Goal: Transaction & Acquisition: Purchase product/service

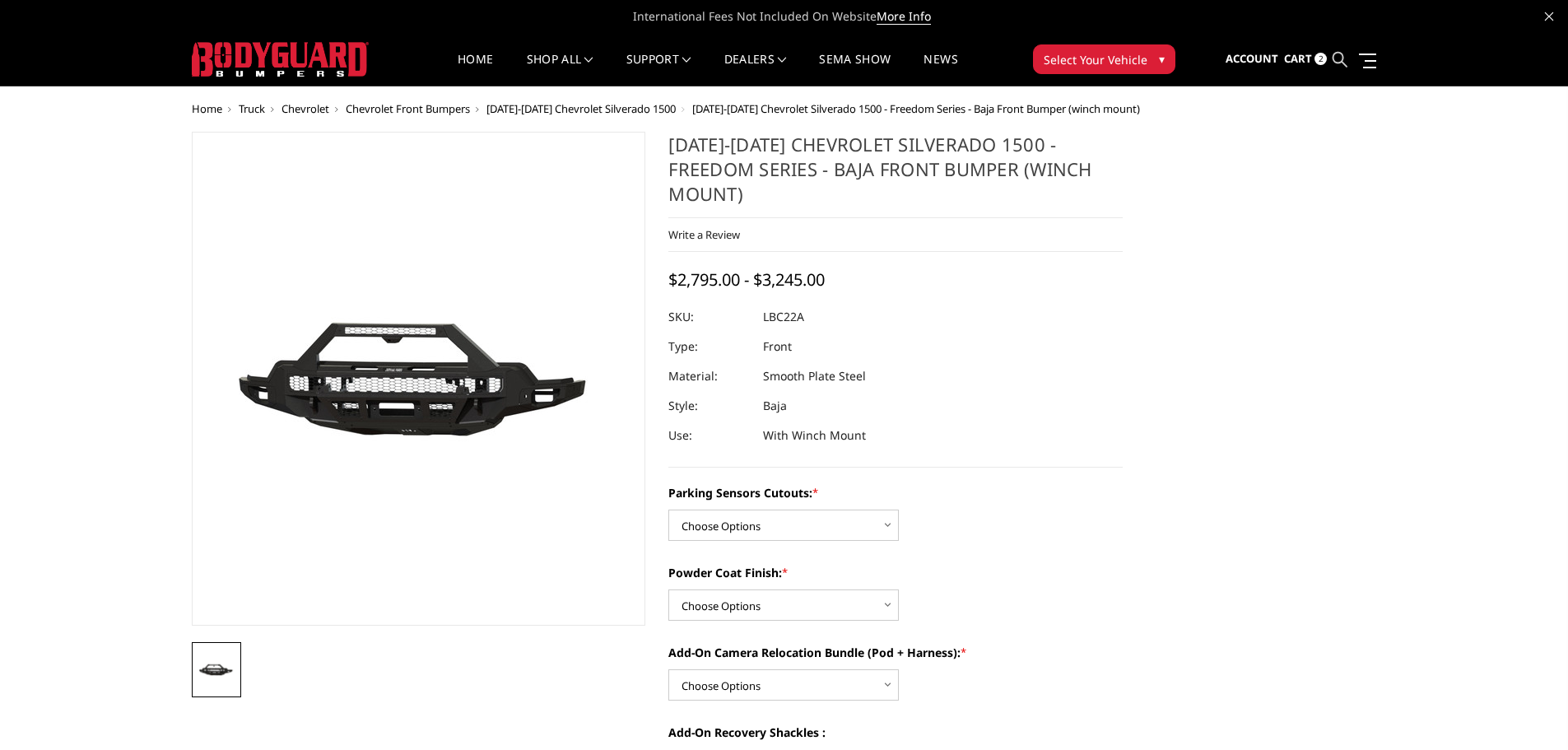
click at [1340, 60] on icon at bounding box center [1340, 59] width 14 height 14
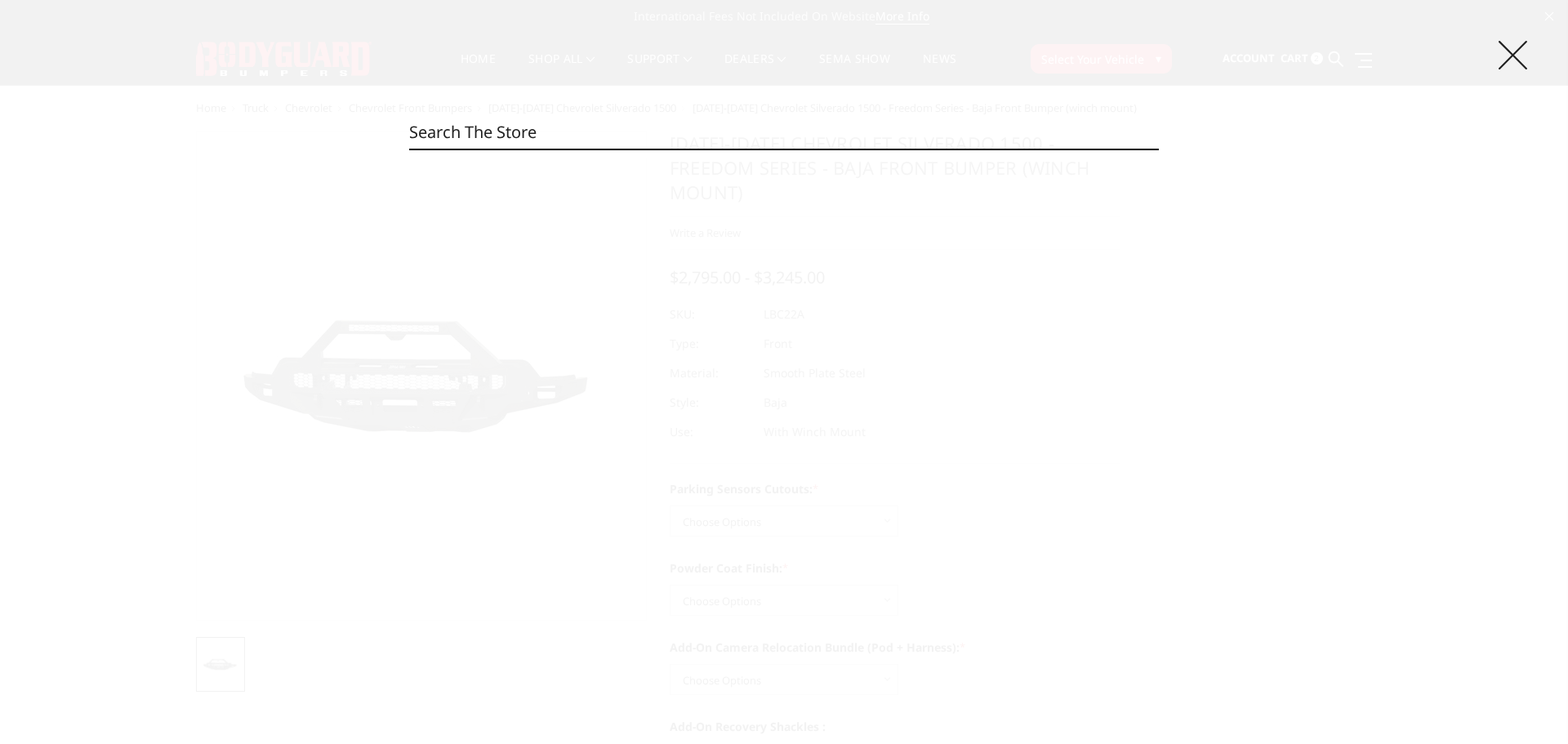
click at [1512, 53] on icon at bounding box center [1513, 55] width 29 height 29
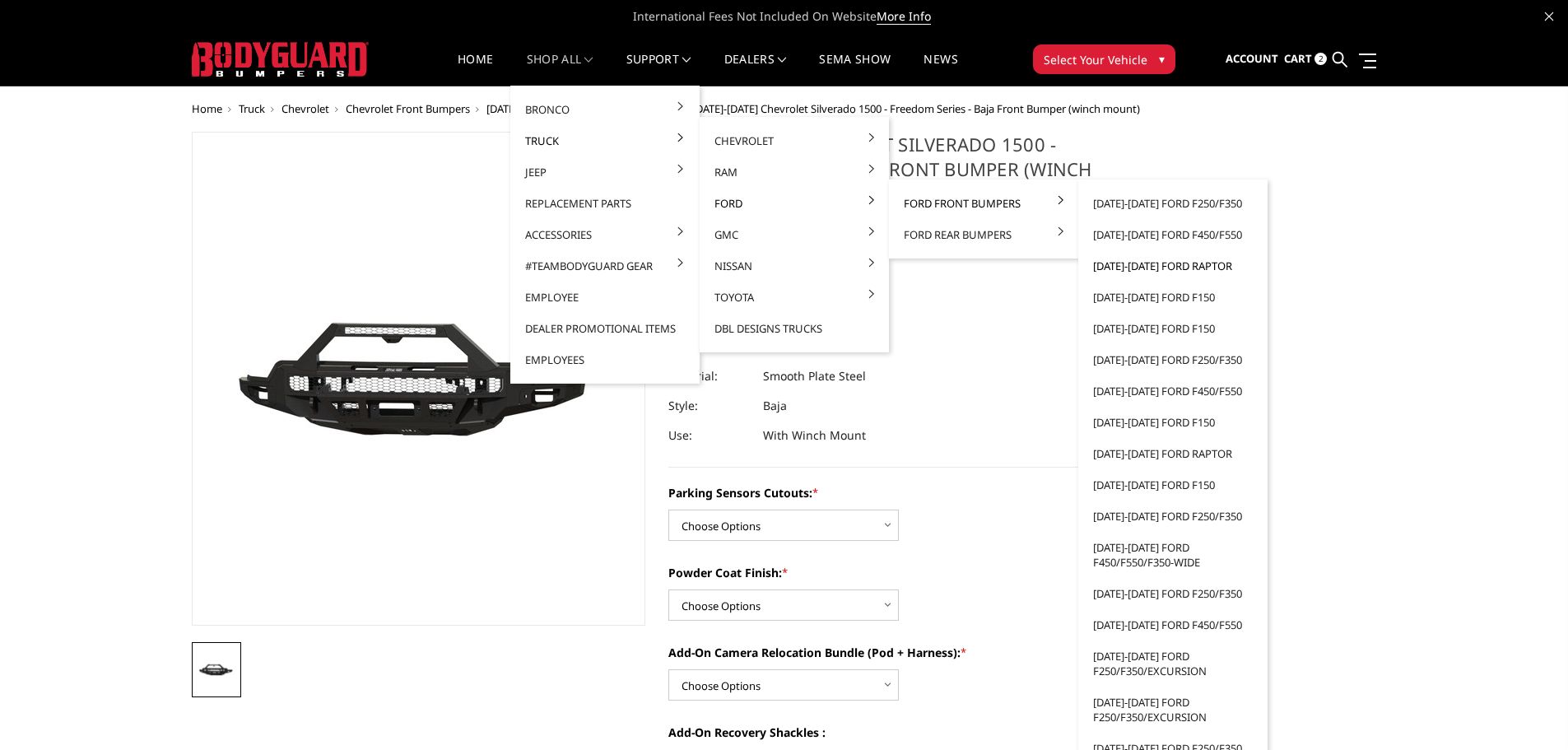
click at [1140, 270] on link "[DATE]-[DATE] Ford Raptor" at bounding box center [1172, 266] width 176 height 32
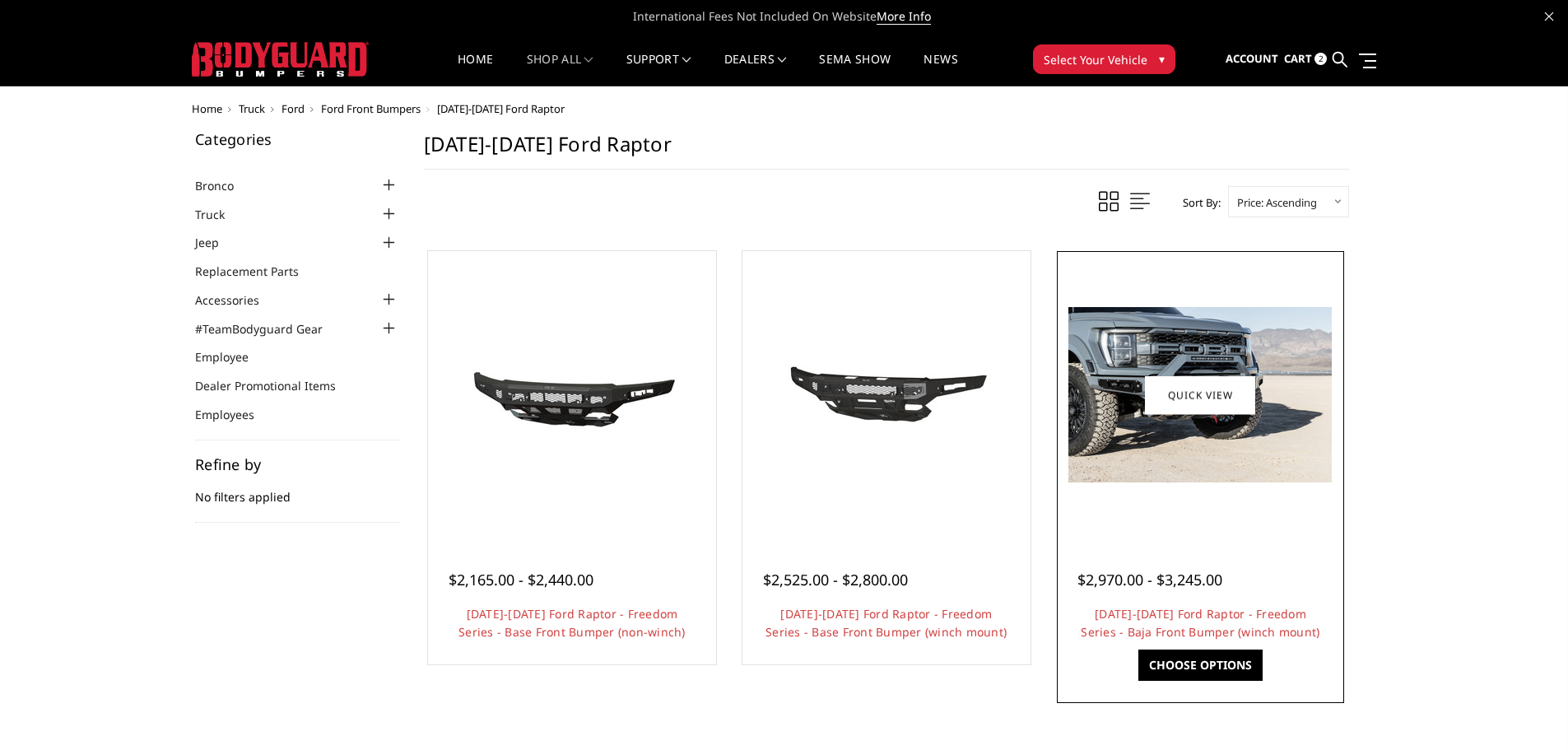
click at [1173, 462] on img at bounding box center [1200, 395] width 263 height 175
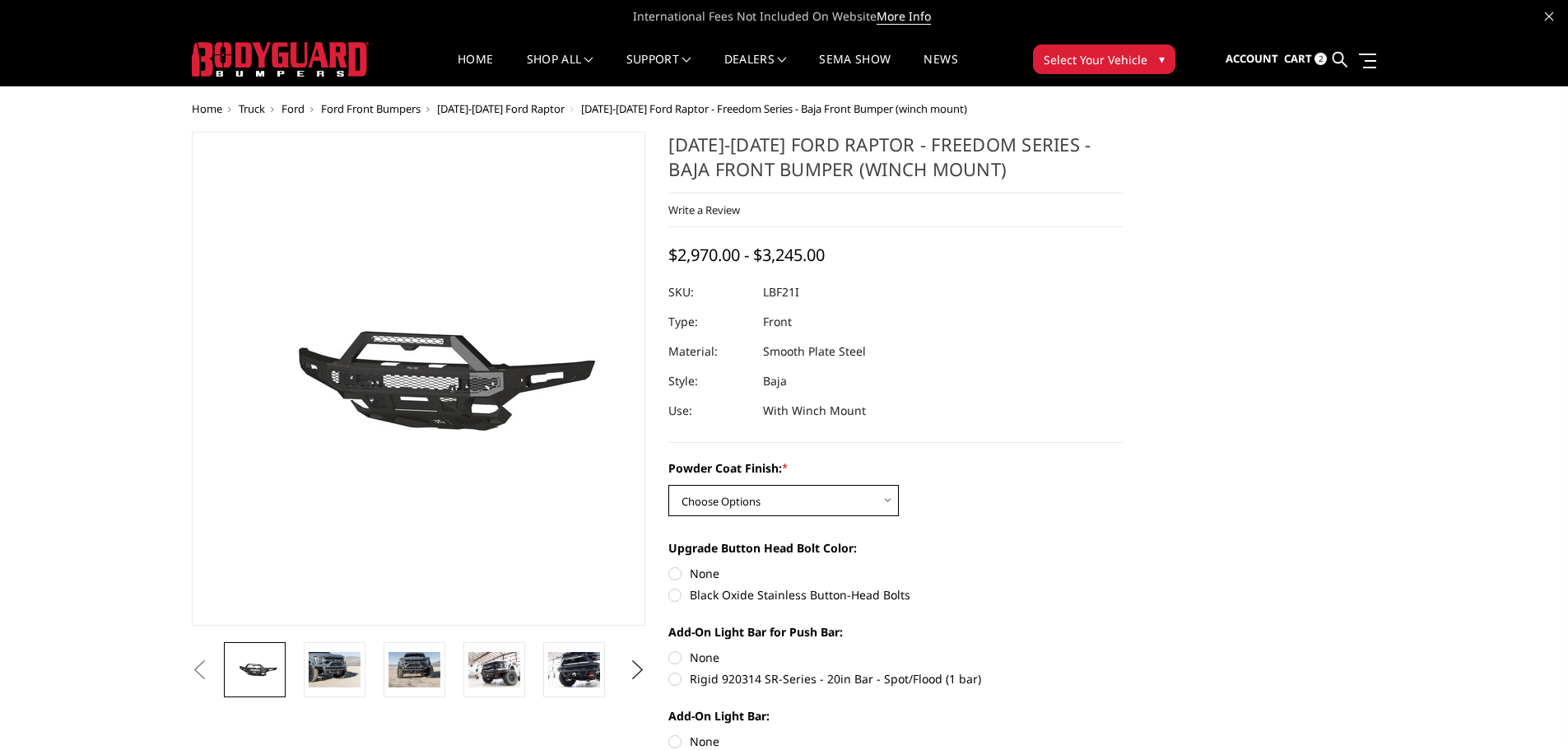
click at [848, 508] on select "Choose Options Bare Metal Texture Black Powder Coat" at bounding box center [784, 500] width 231 height 32
click at [989, 525] on div "Powder Coat Finish: * Choose Options Bare Metal Texture Black Powder Coat Upgra…" at bounding box center [895, 665] width 454 height 414
click at [828, 506] on select "Choose Options Bare Metal Texture Black Powder Coat" at bounding box center [784, 500] width 231 height 32
click at [961, 503] on div "Powder Coat Finish: * Choose Options Bare Metal Texture Black Powder Coat" at bounding box center [895, 487] width 454 height 57
click at [860, 504] on select "Choose Options Bare Metal Texture Black Powder Coat" at bounding box center [784, 500] width 231 height 32
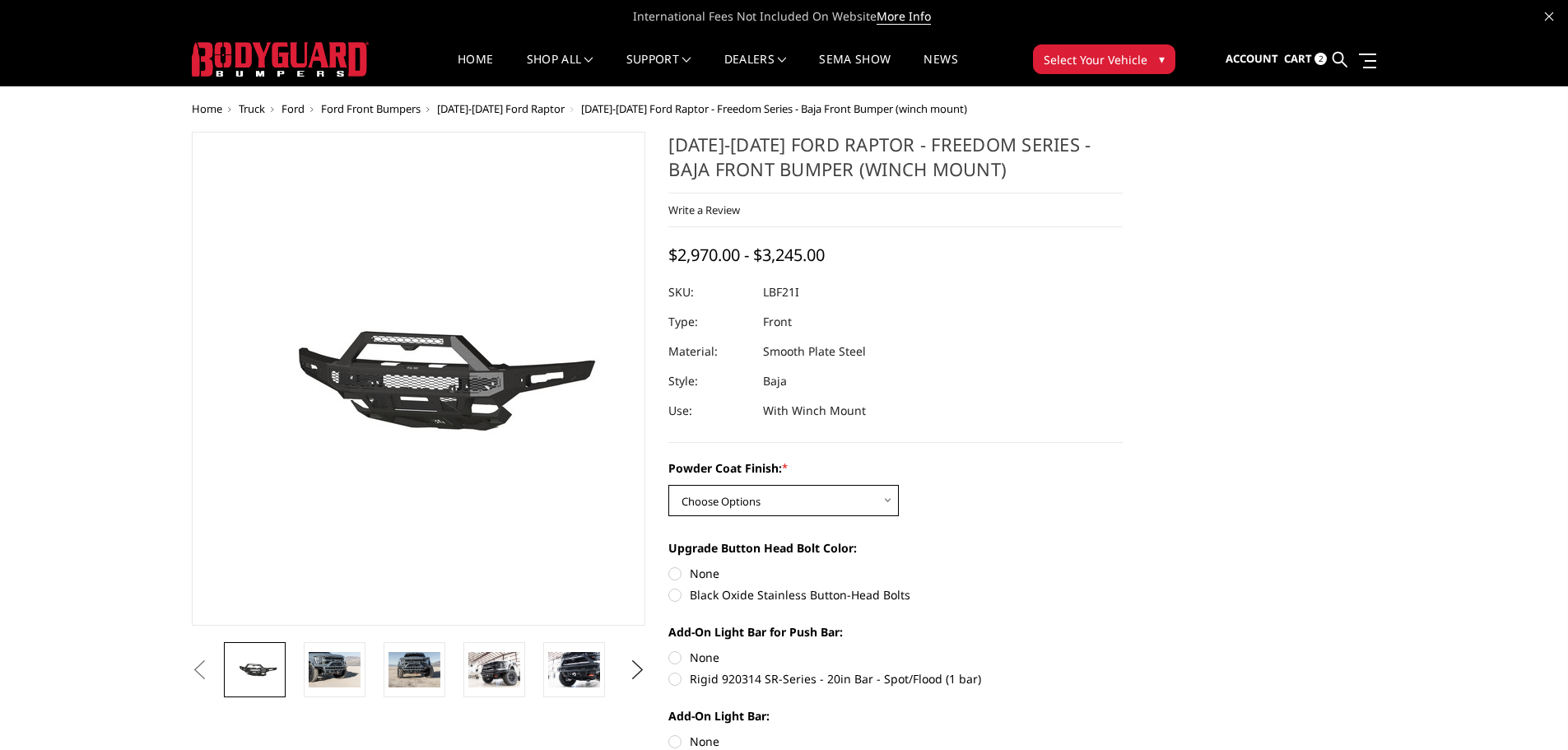
select select "2766"
click at [668, 485] on select "Choose Options Bare Metal Texture Black Powder Coat" at bounding box center [784, 500] width 231 height 32
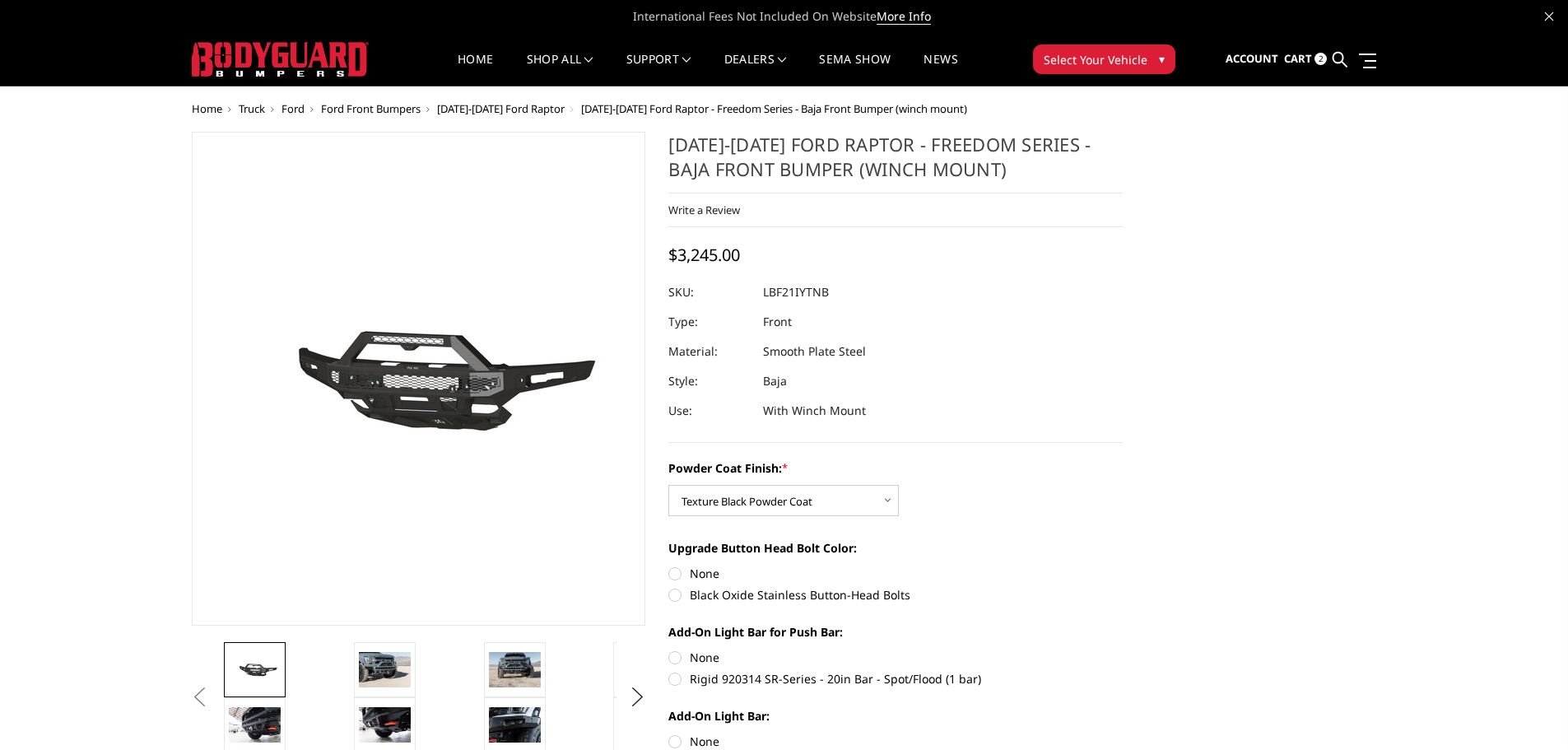
click at [671, 575] on label "None" at bounding box center [895, 572] width 454 height 17
click at [669, 565] on input "None" at bounding box center [668, 564] width 1 height 1
radio input "true"
click at [676, 660] on label "None" at bounding box center [895, 656] width 454 height 17
click at [669, 649] on input "None" at bounding box center [668, 648] width 1 height 1
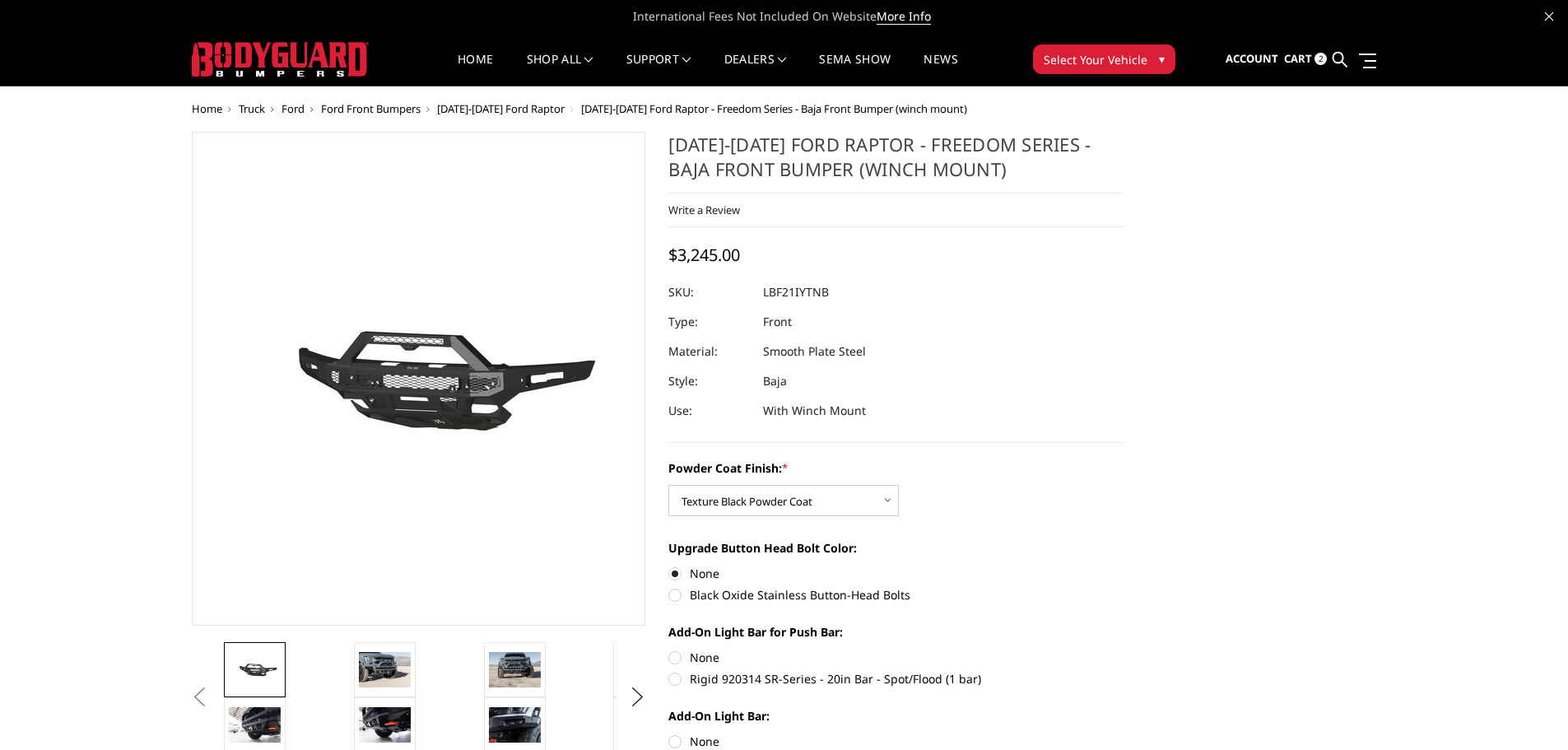
radio input "true"
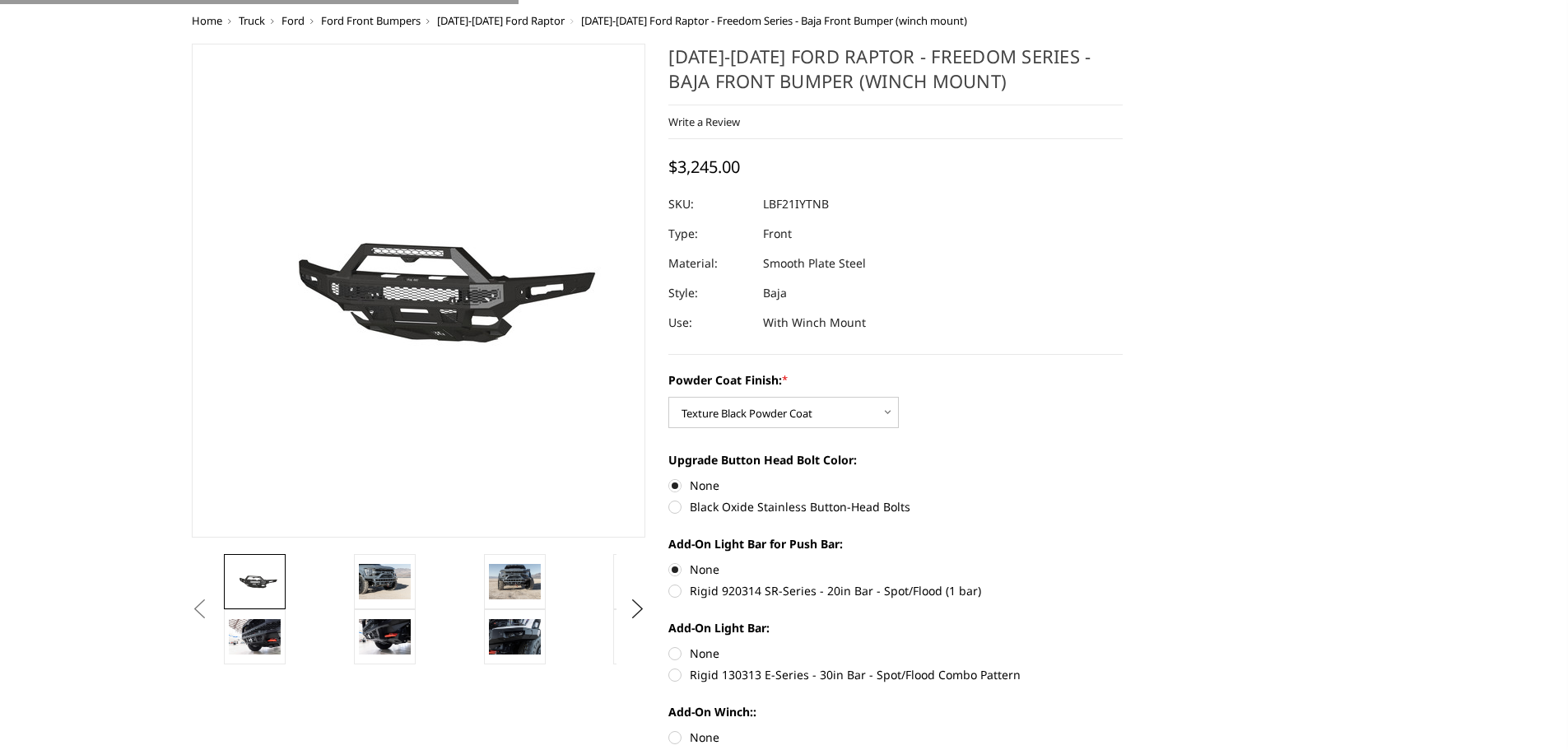
scroll to position [247, 0]
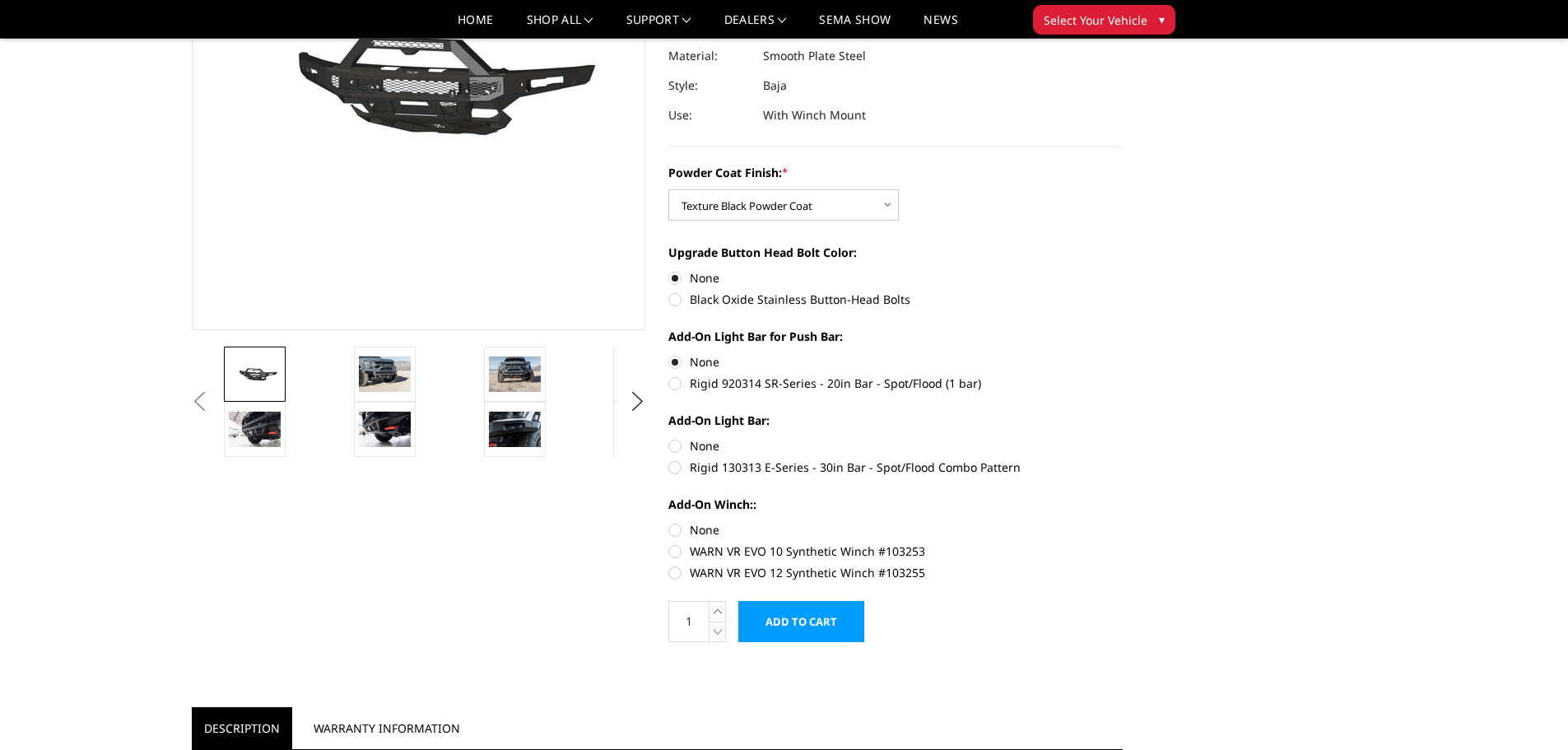
click at [671, 444] on label "None" at bounding box center [895, 445] width 454 height 17
click at [669, 438] on input "None" at bounding box center [668, 437] width 1 height 1
radio input "true"
click at [672, 529] on label "None" at bounding box center [895, 529] width 454 height 17
click at [669, 522] on input "None" at bounding box center [668, 521] width 1 height 1
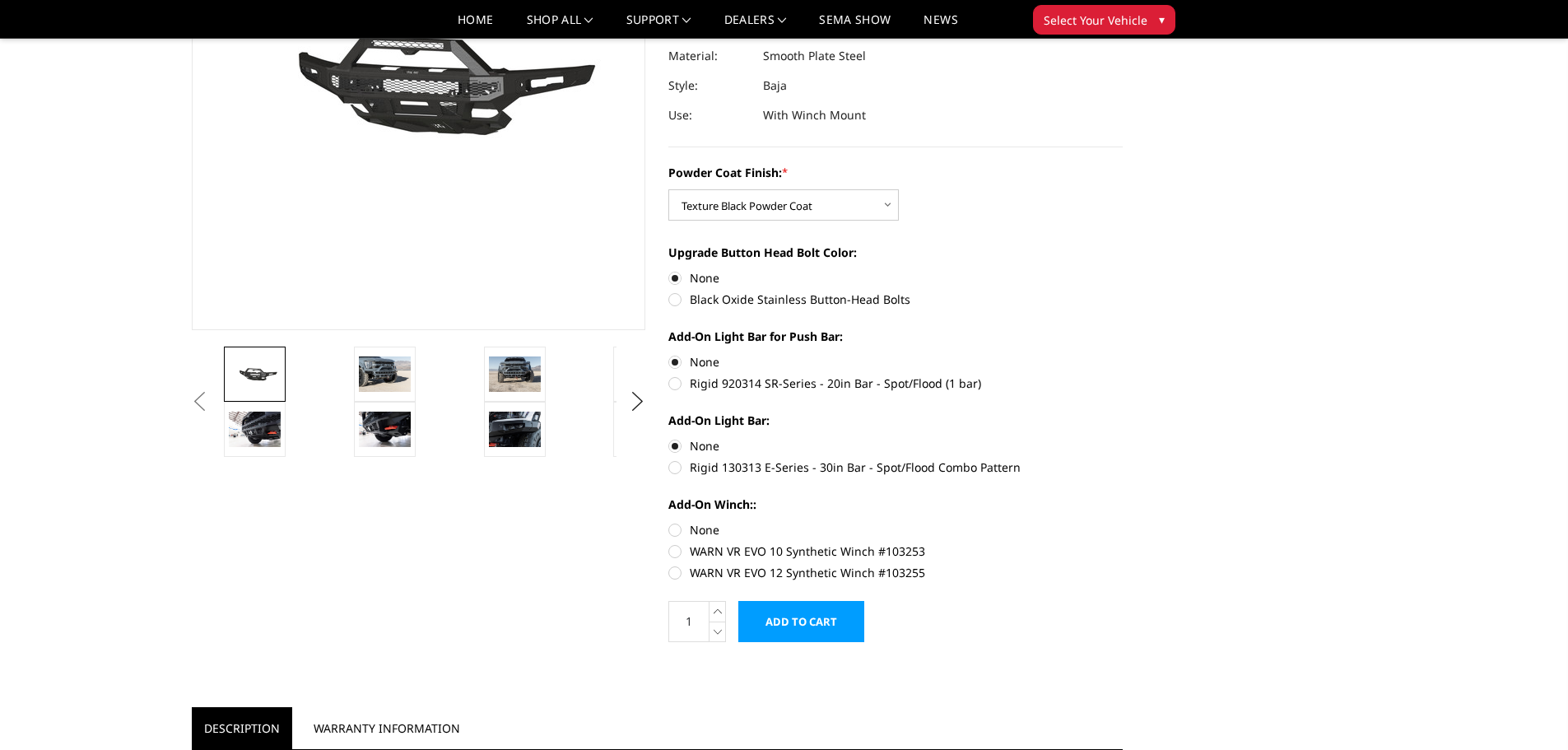
radio input "true"
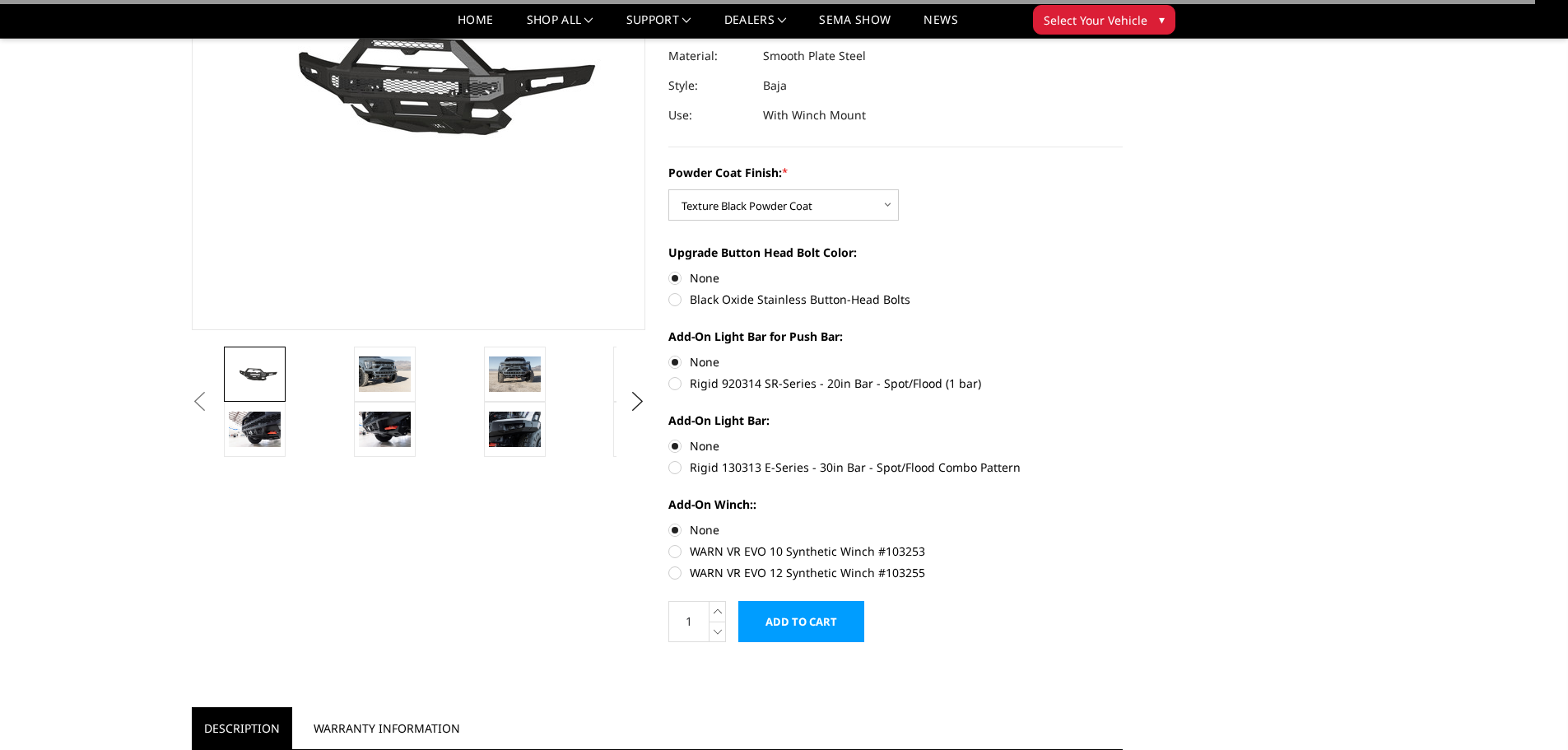
click at [799, 622] on input "Add to Cart" at bounding box center [802, 621] width 126 height 41
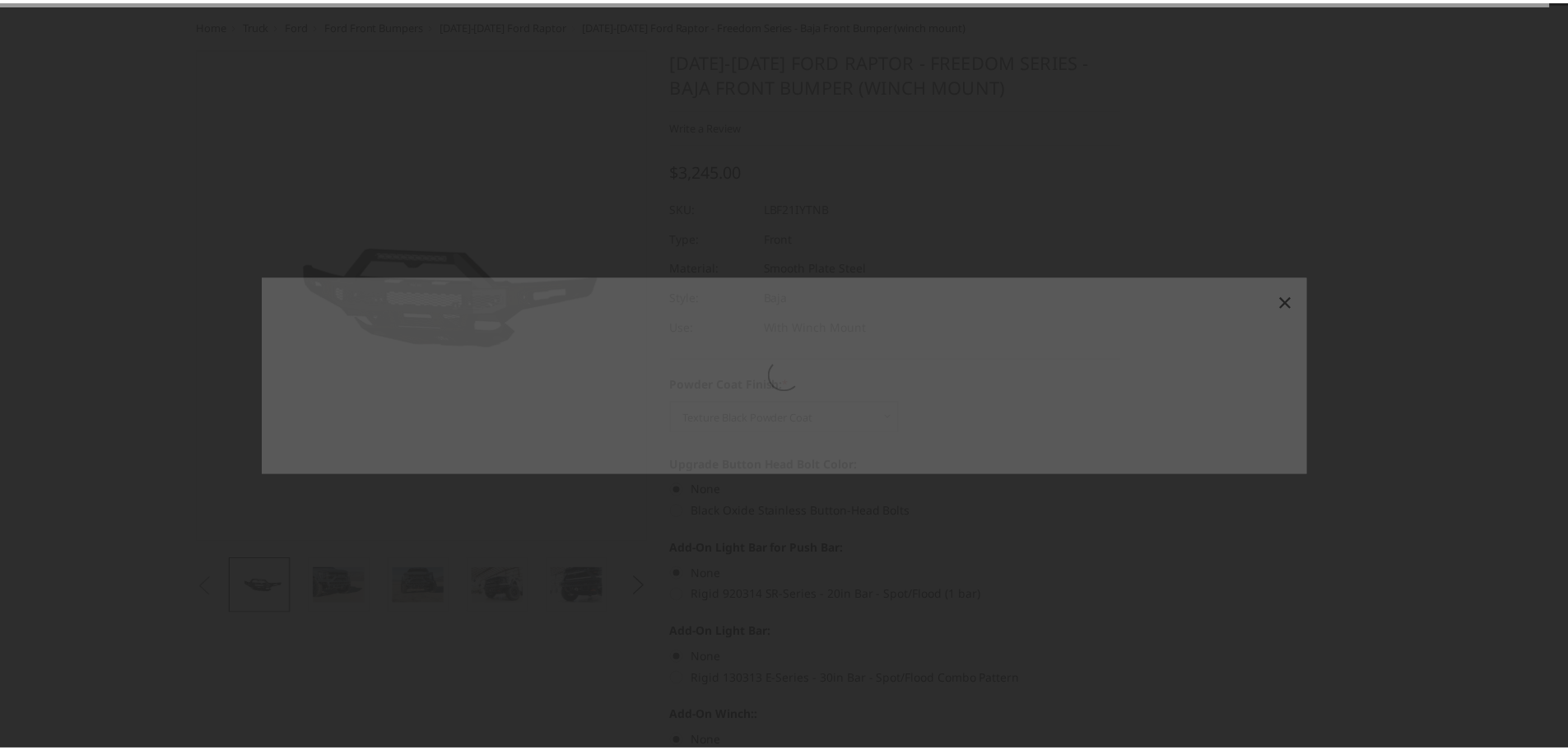
scroll to position [0, 0]
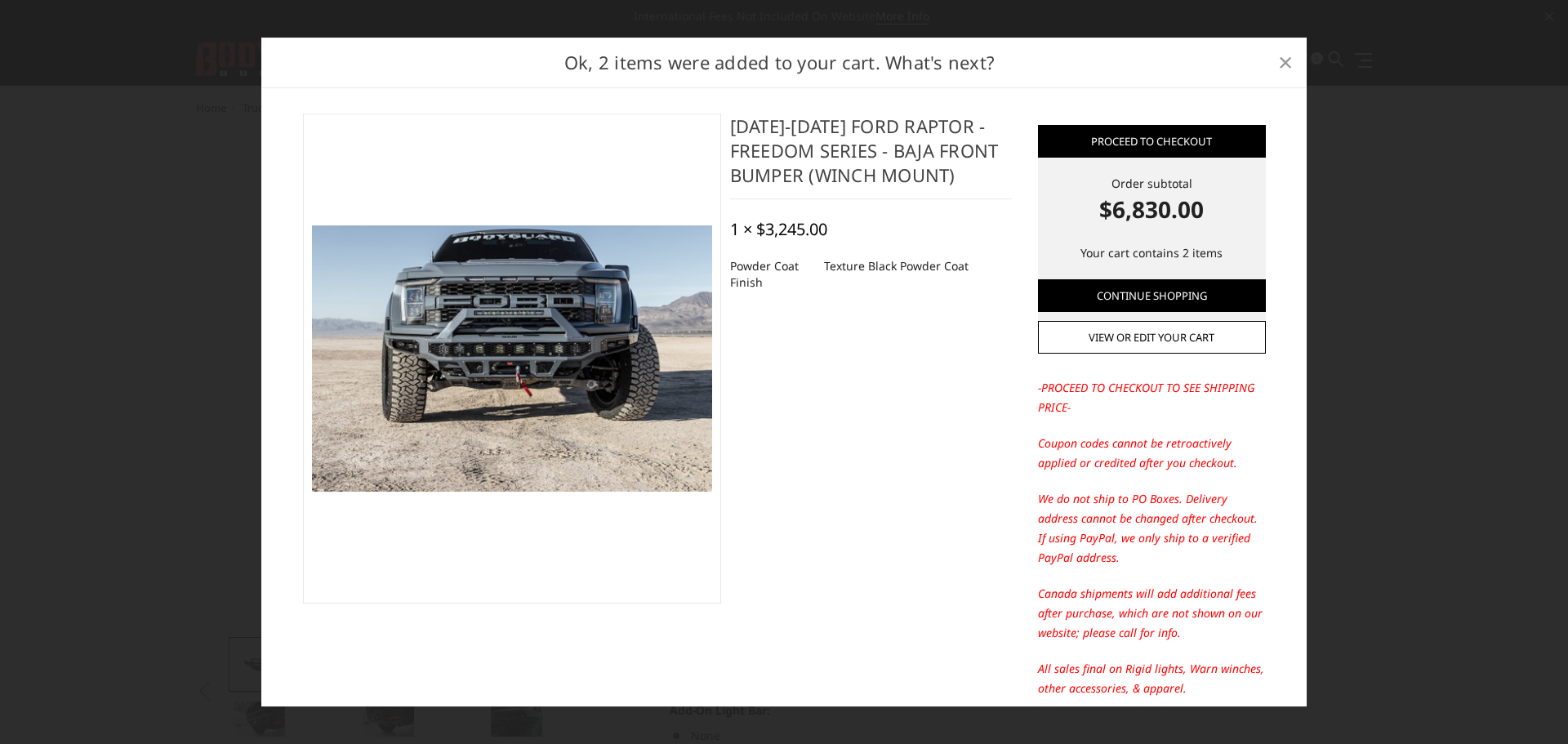
click at [1285, 62] on span "×" at bounding box center [1285, 61] width 14 height 35
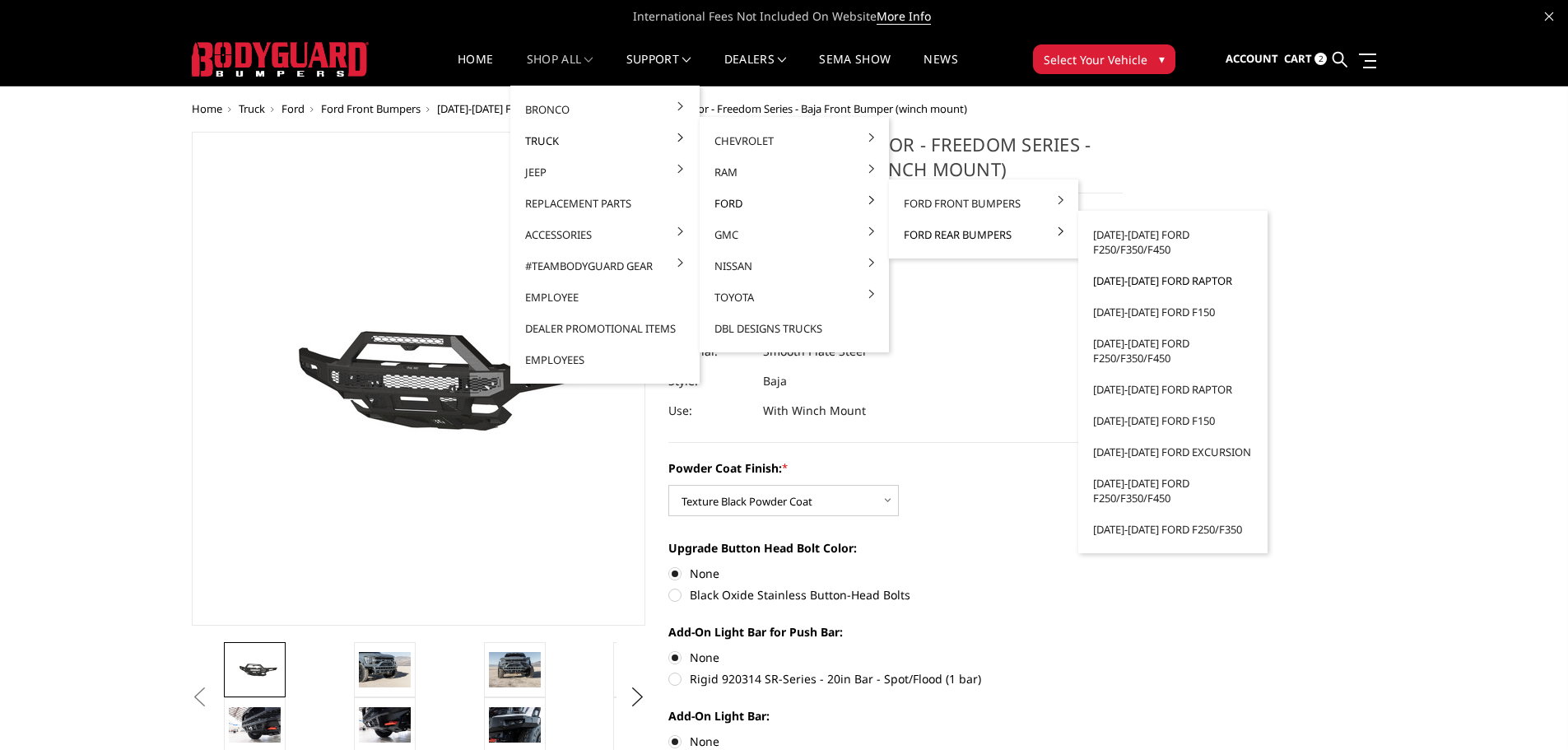
click at [1132, 288] on link "[DATE]-[DATE] Ford Raptor" at bounding box center [1172, 280] width 176 height 32
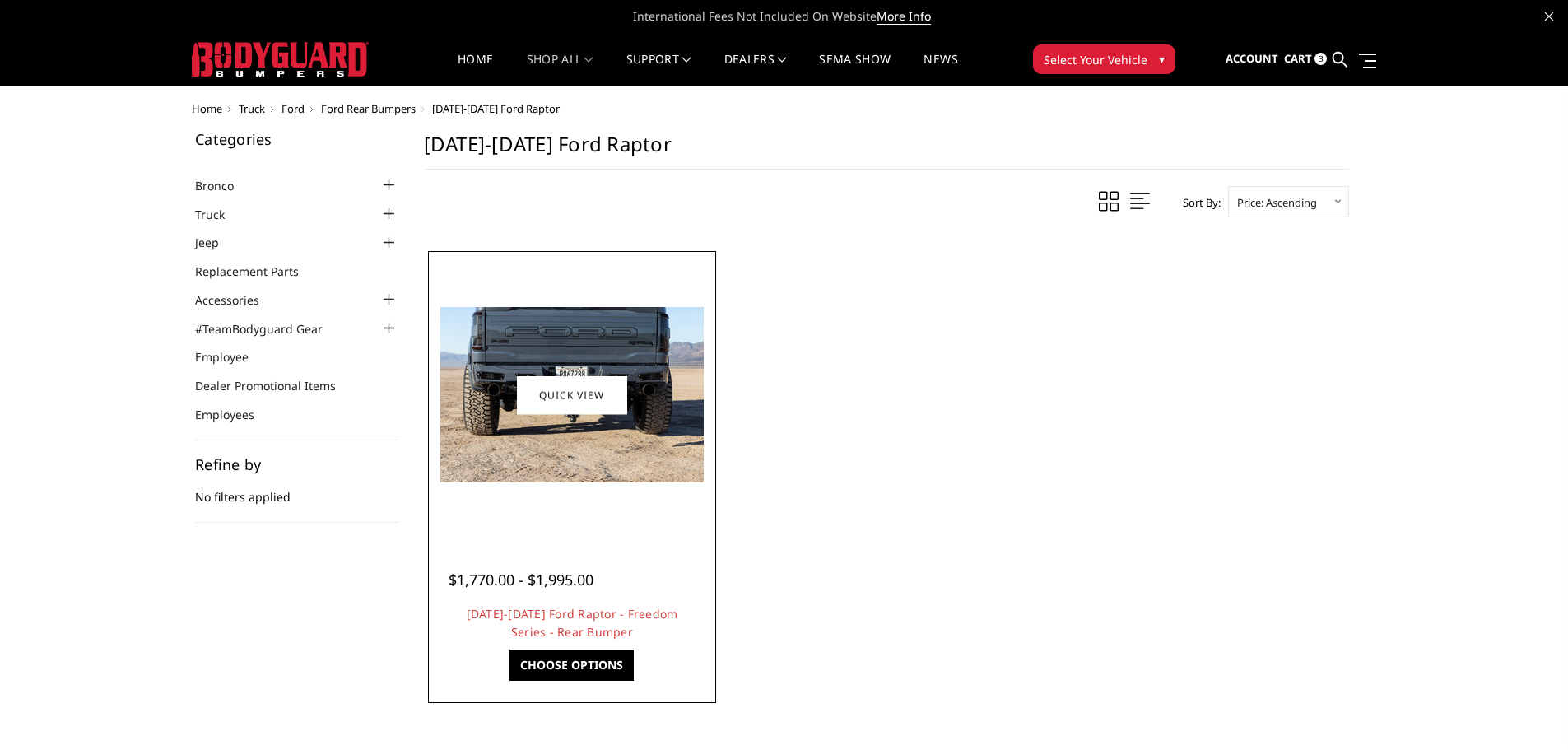
click at [592, 437] on img at bounding box center [572, 395] width 263 height 175
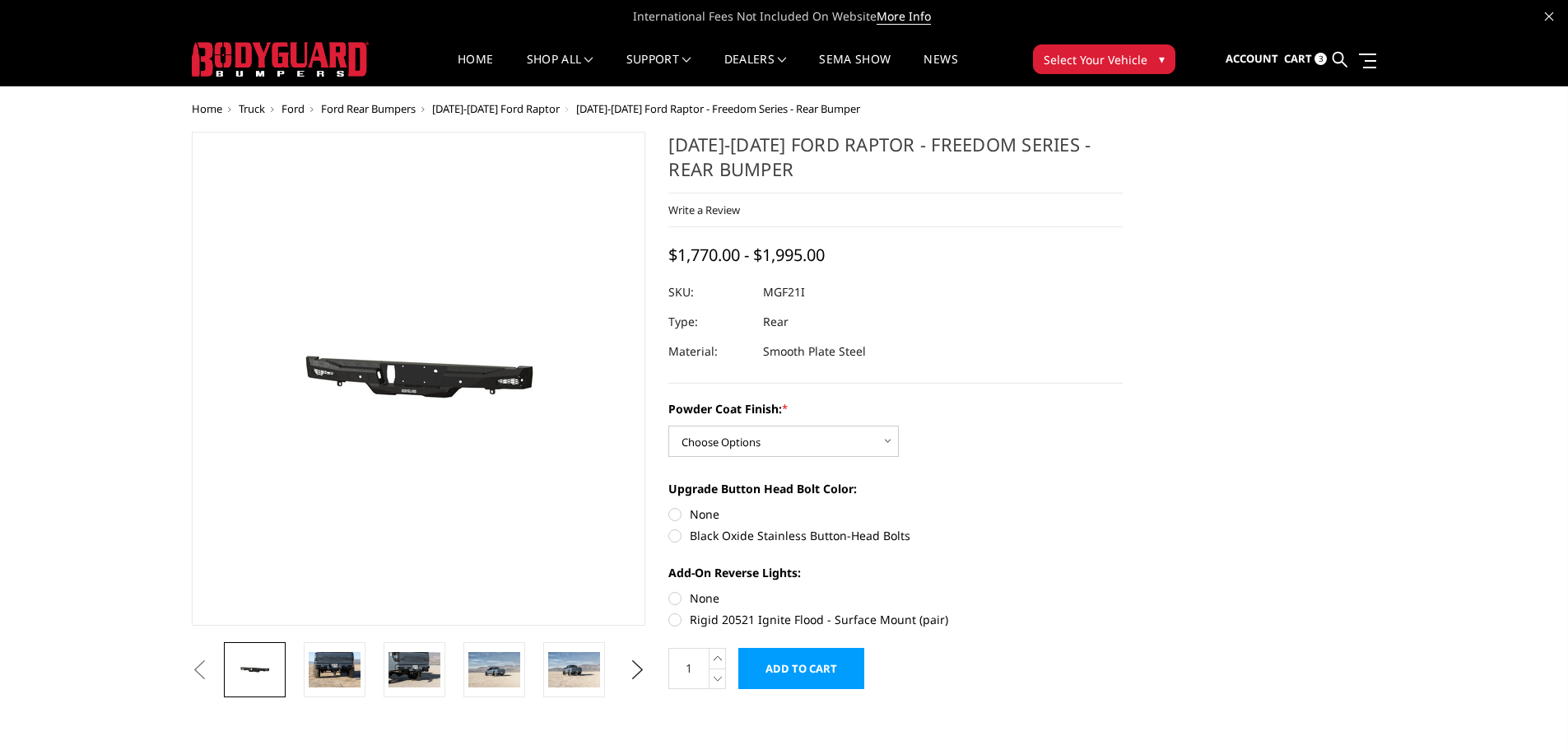
click at [432, 400] on img at bounding box center [401, 379] width 1054 height 501
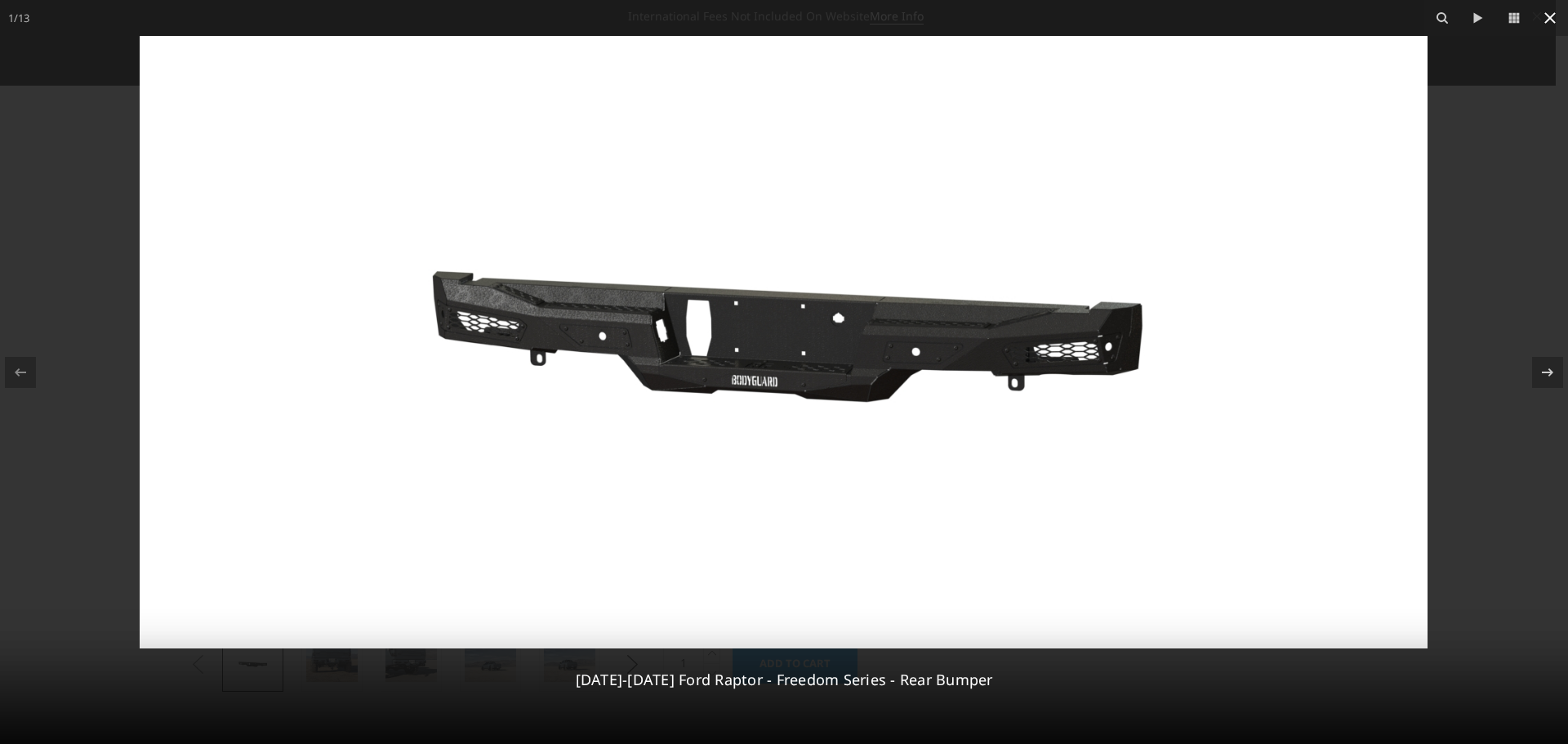
click at [1549, 21] on icon at bounding box center [1550, 18] width 20 height 20
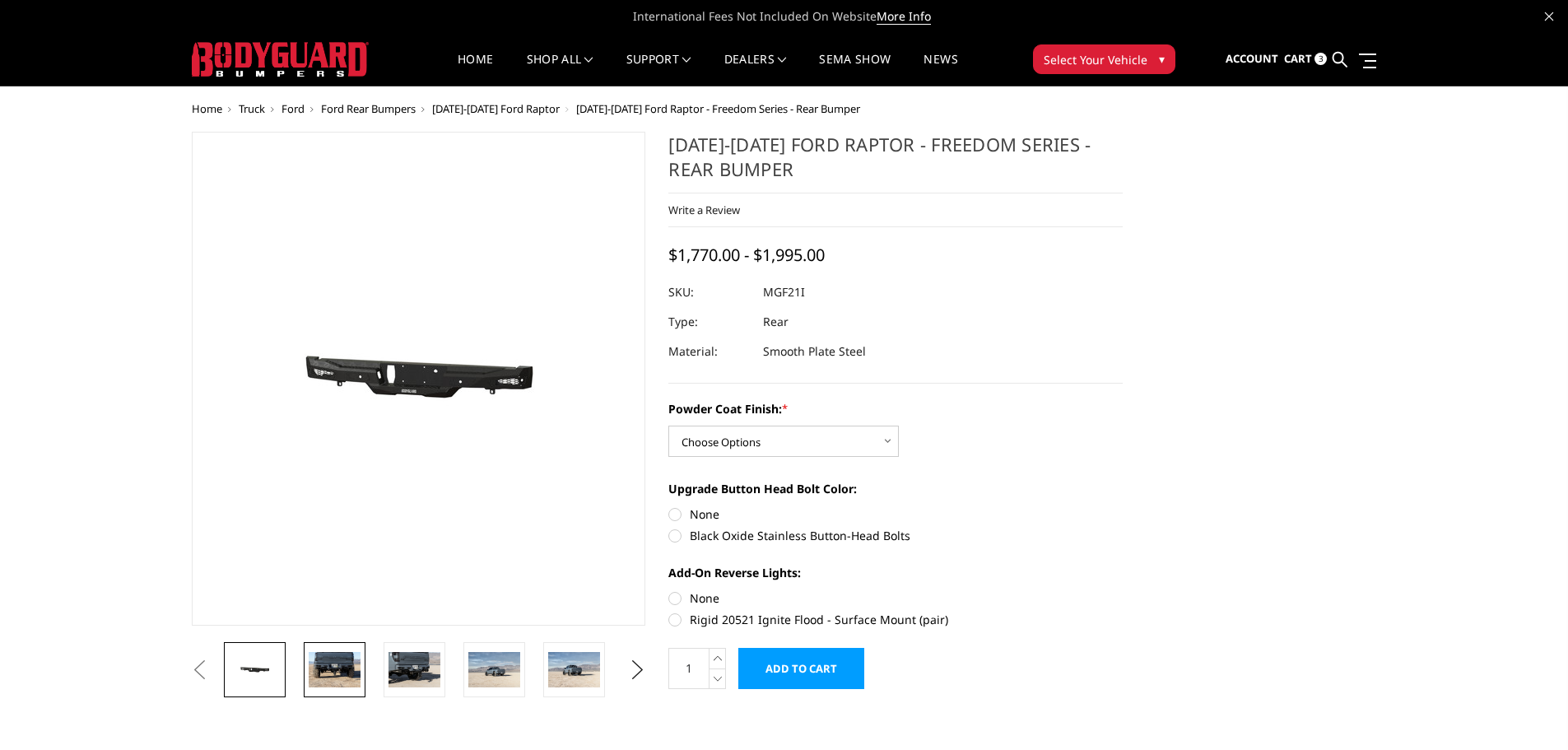
click at [346, 673] on img at bounding box center [335, 669] width 52 height 34
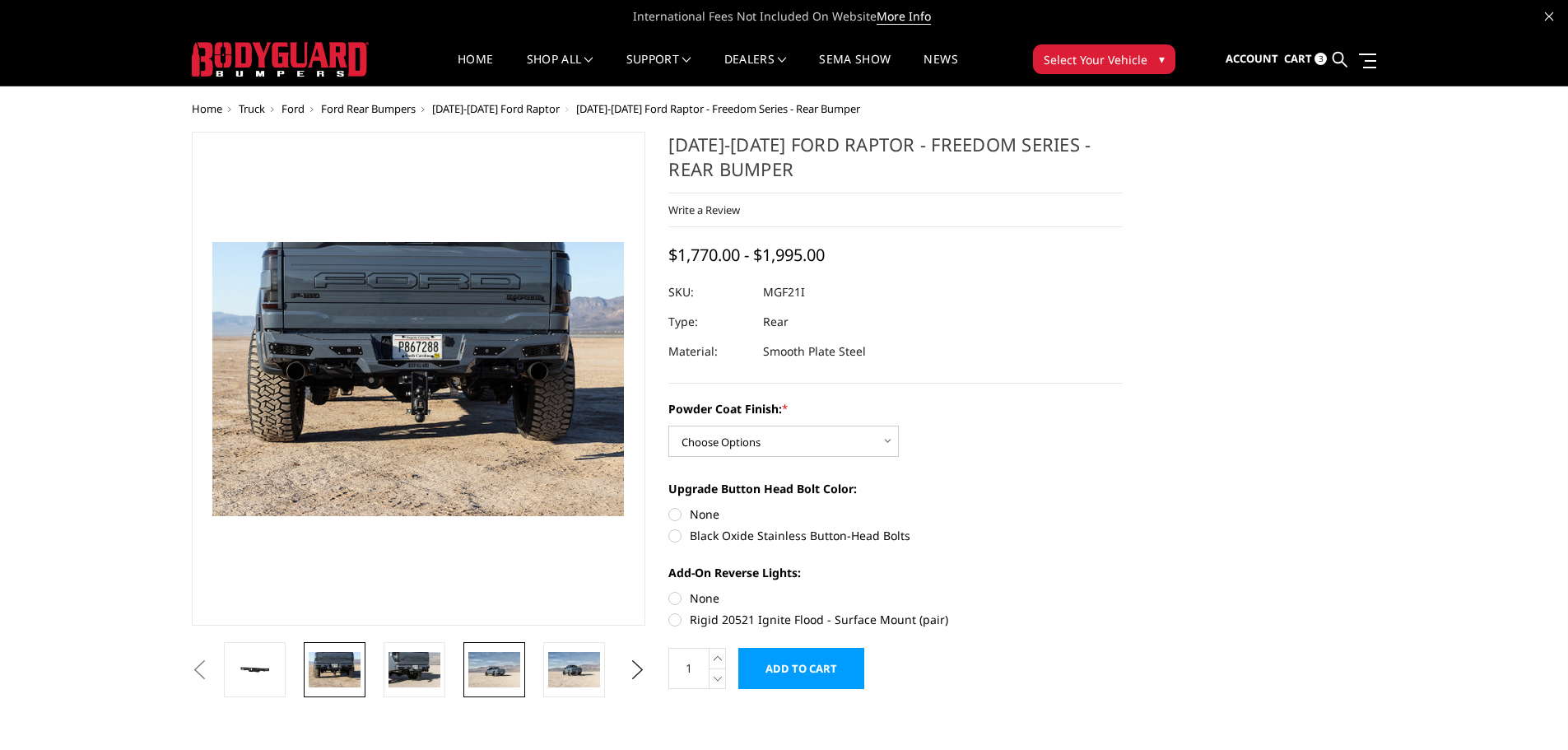
click at [497, 674] on img at bounding box center [494, 669] width 52 height 34
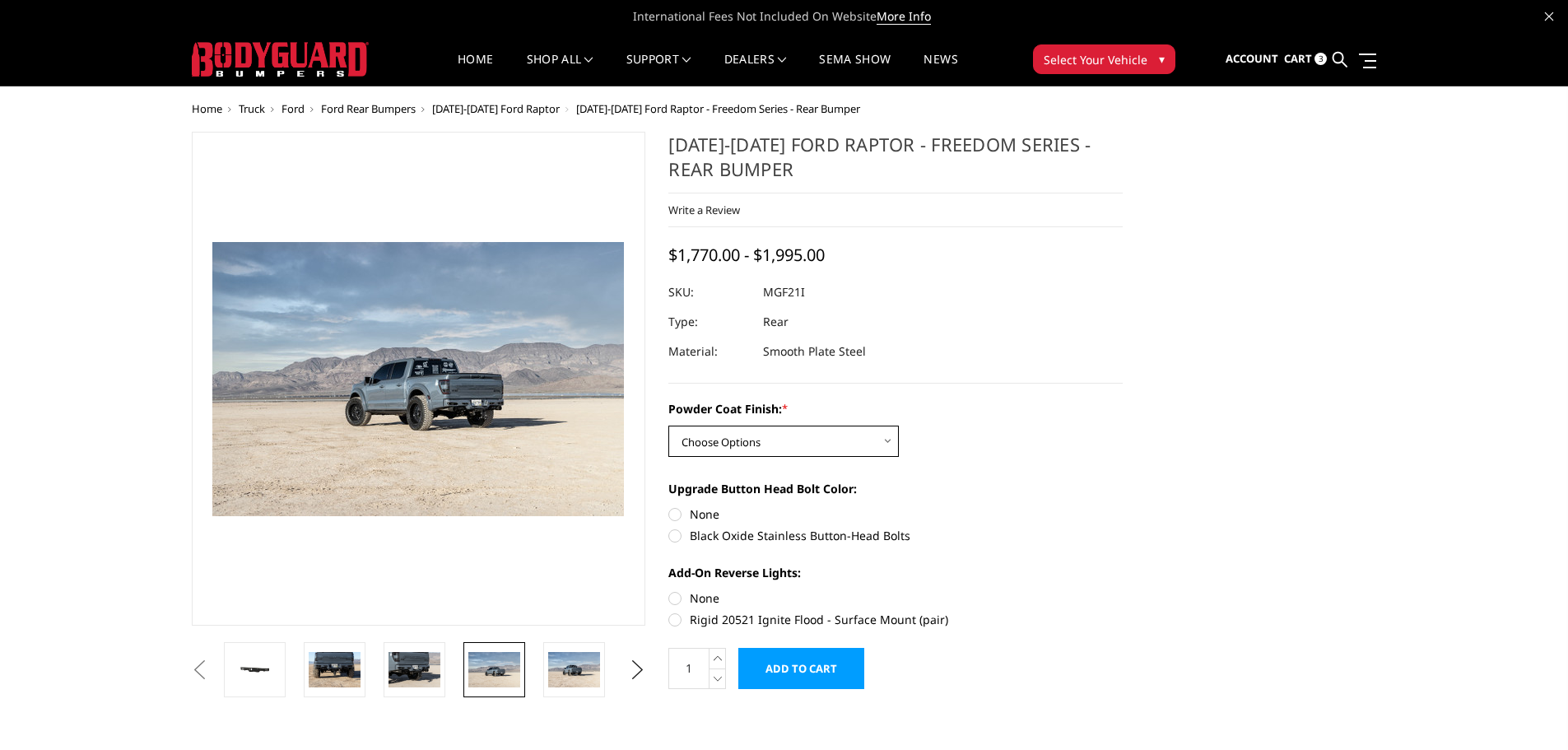
click at [851, 436] on select "Choose Options Bare Metal Texture Black Powder Coat" at bounding box center [784, 441] width 231 height 32
select select "2764"
click at [668, 425] on select "Choose Options Bare Metal Texture Black Powder Coat" at bounding box center [784, 441] width 231 height 32
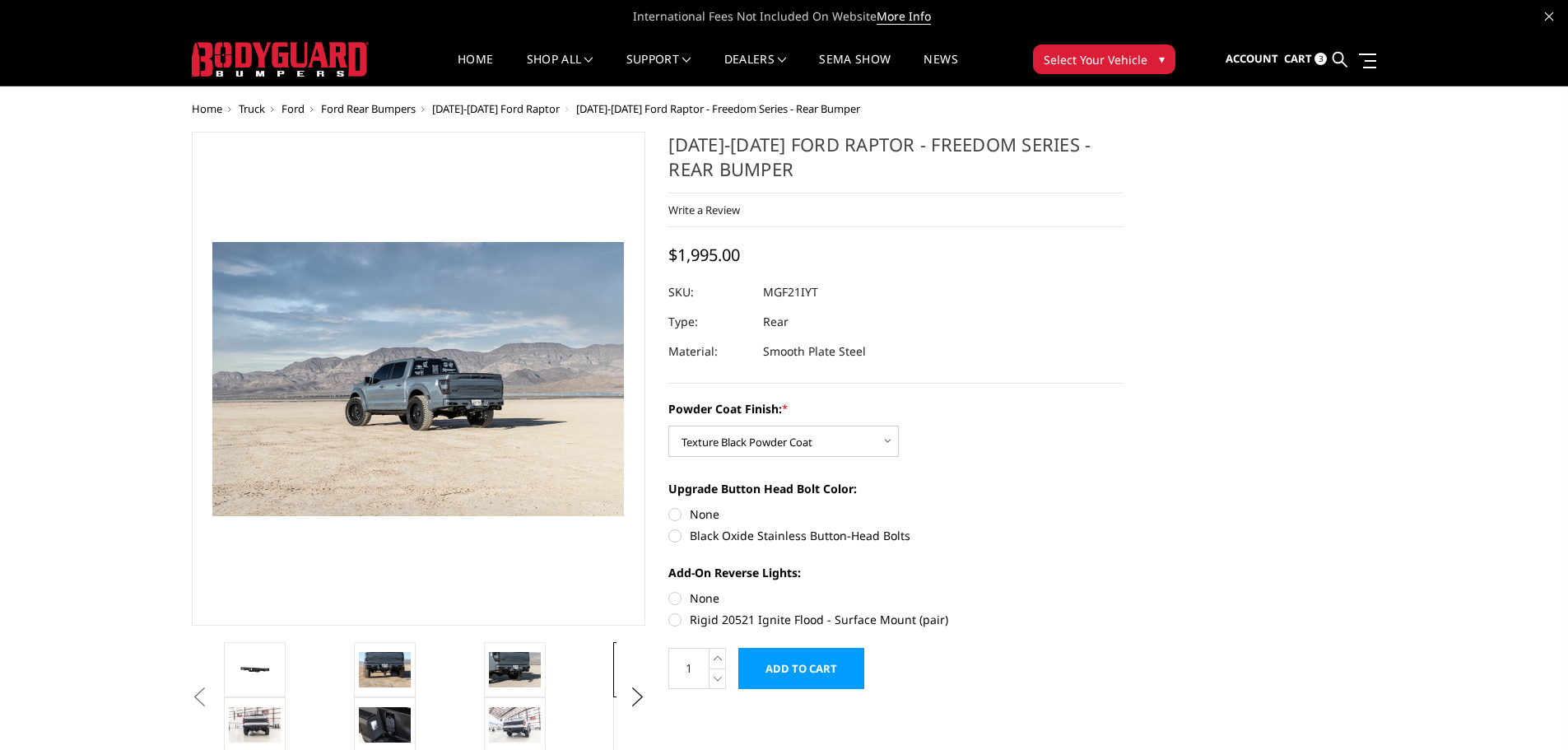
click at [674, 515] on label "None" at bounding box center [895, 514] width 454 height 17
click at [669, 506] on input "None" at bounding box center [668, 506] width 1 height 1
radio input "true"
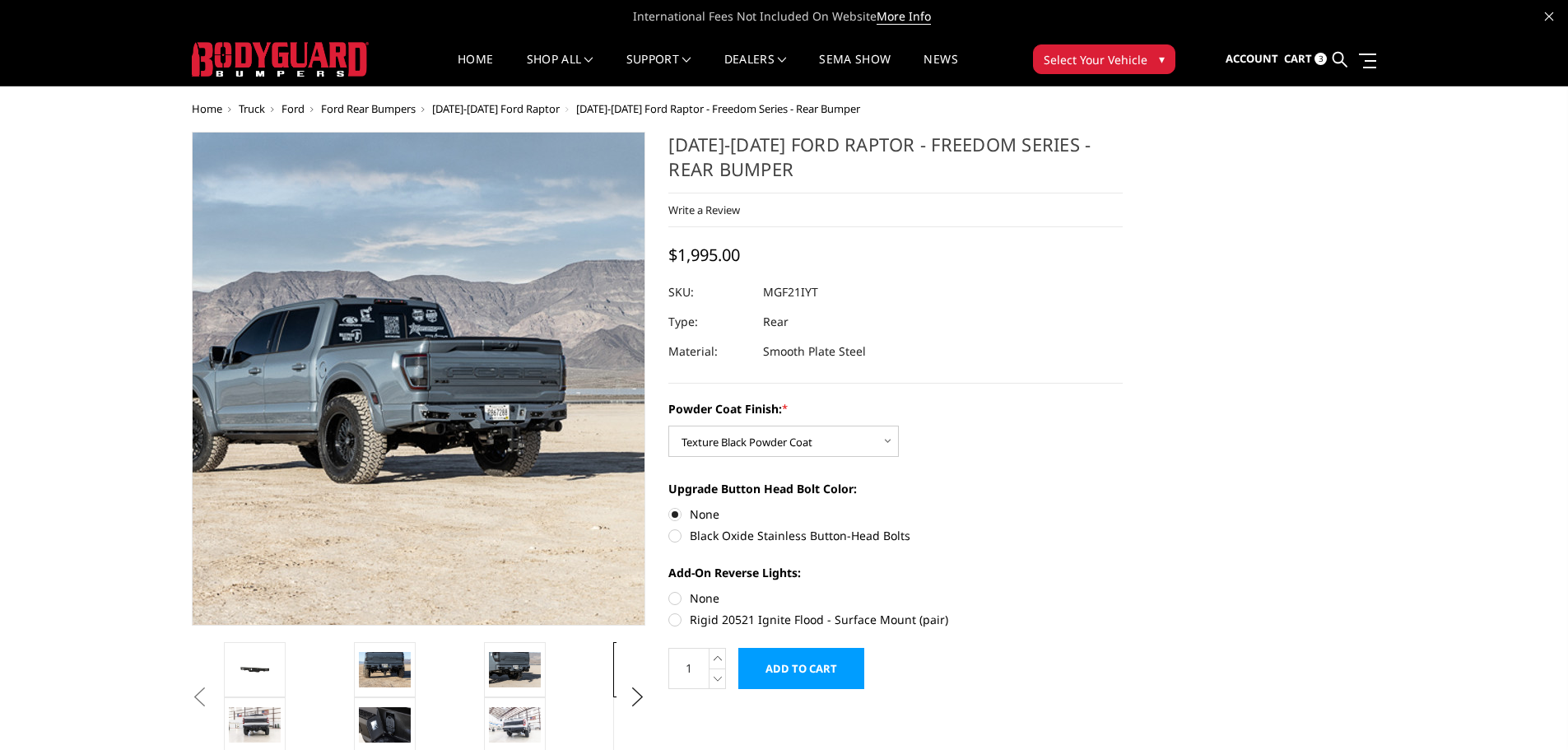
click at [473, 444] on img at bounding box center [347, 352] width 1054 height 703
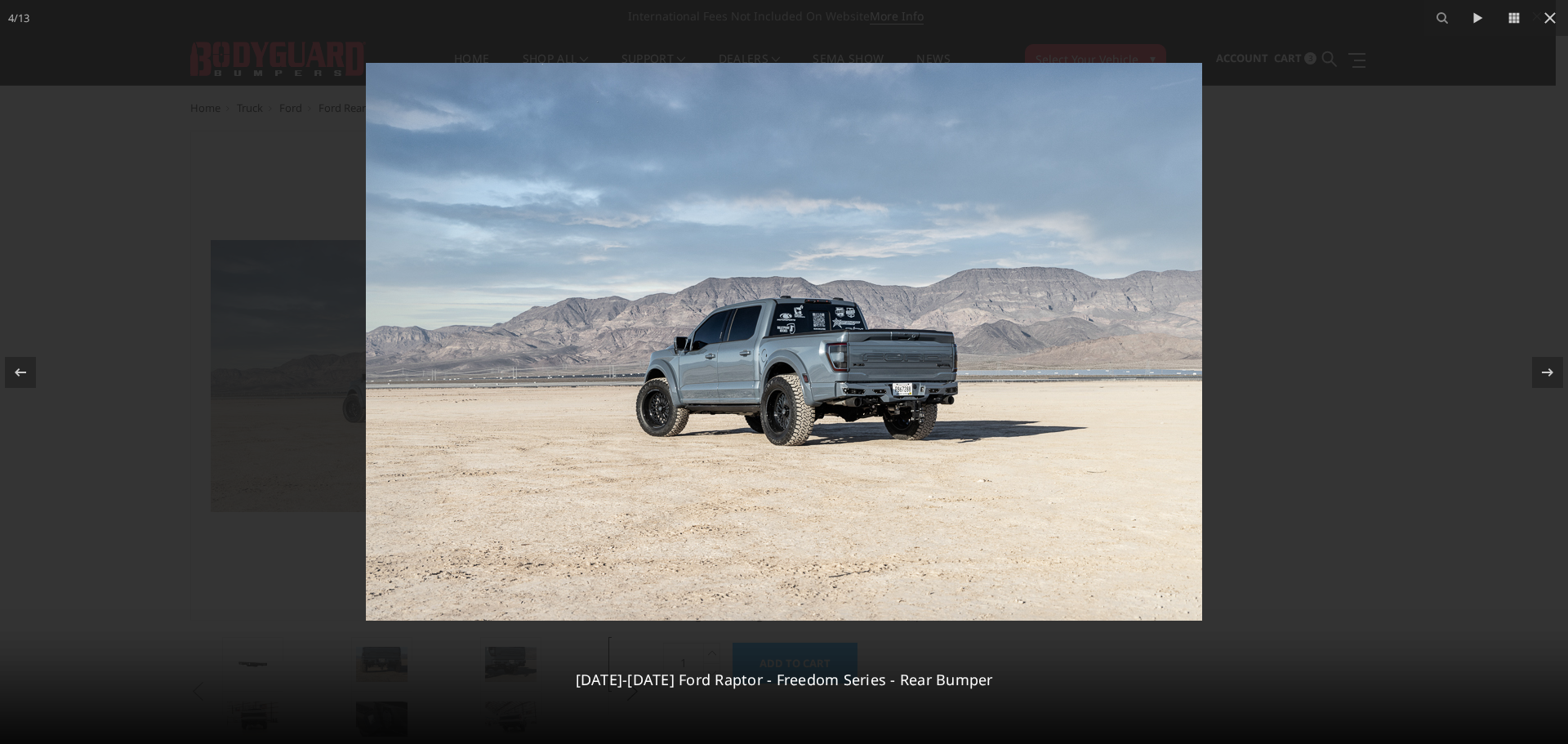
click at [897, 460] on img at bounding box center [784, 342] width 836 height 558
click at [1546, 20] on icon at bounding box center [1550, 18] width 20 height 20
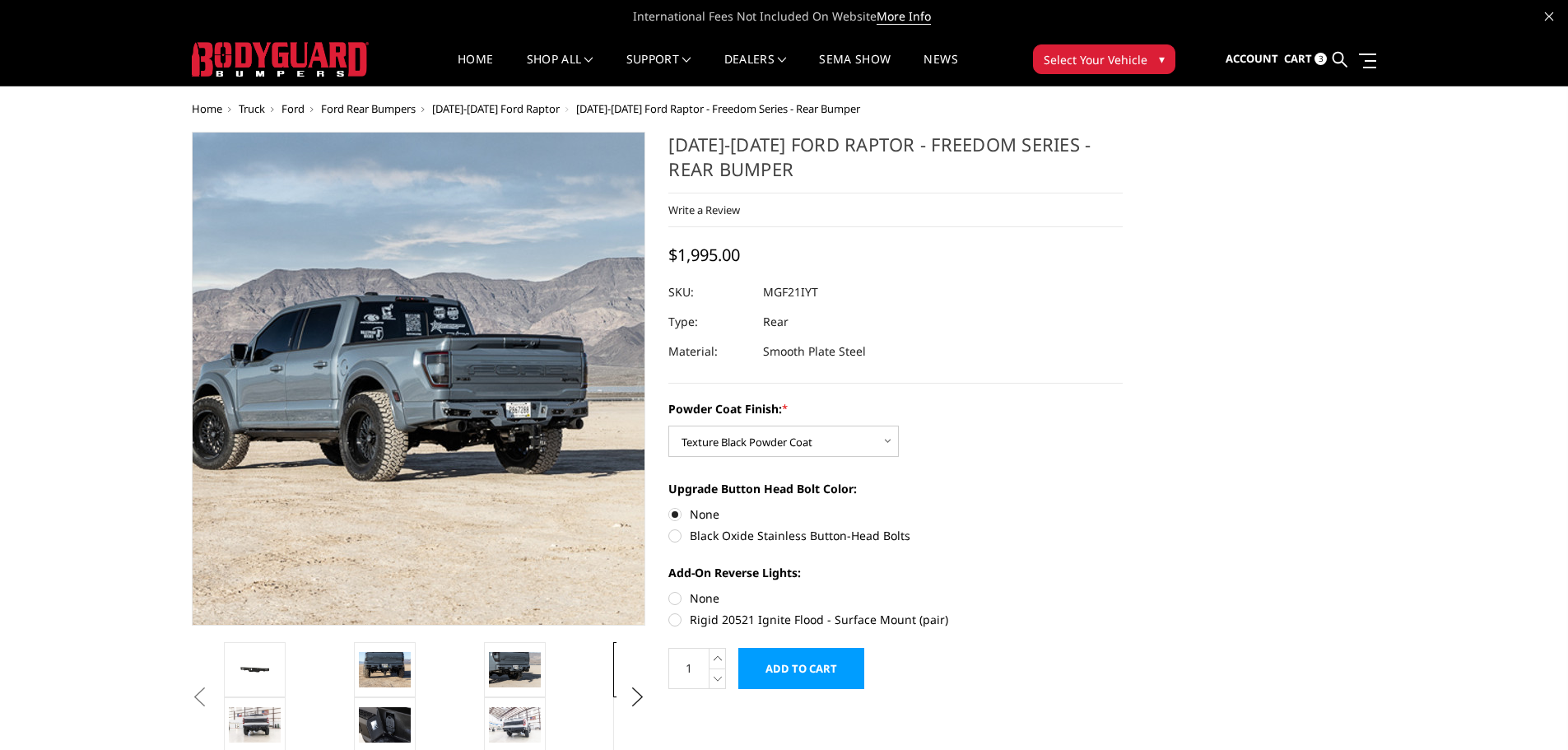
click at [457, 448] on img at bounding box center [369, 350] width 1054 height 703
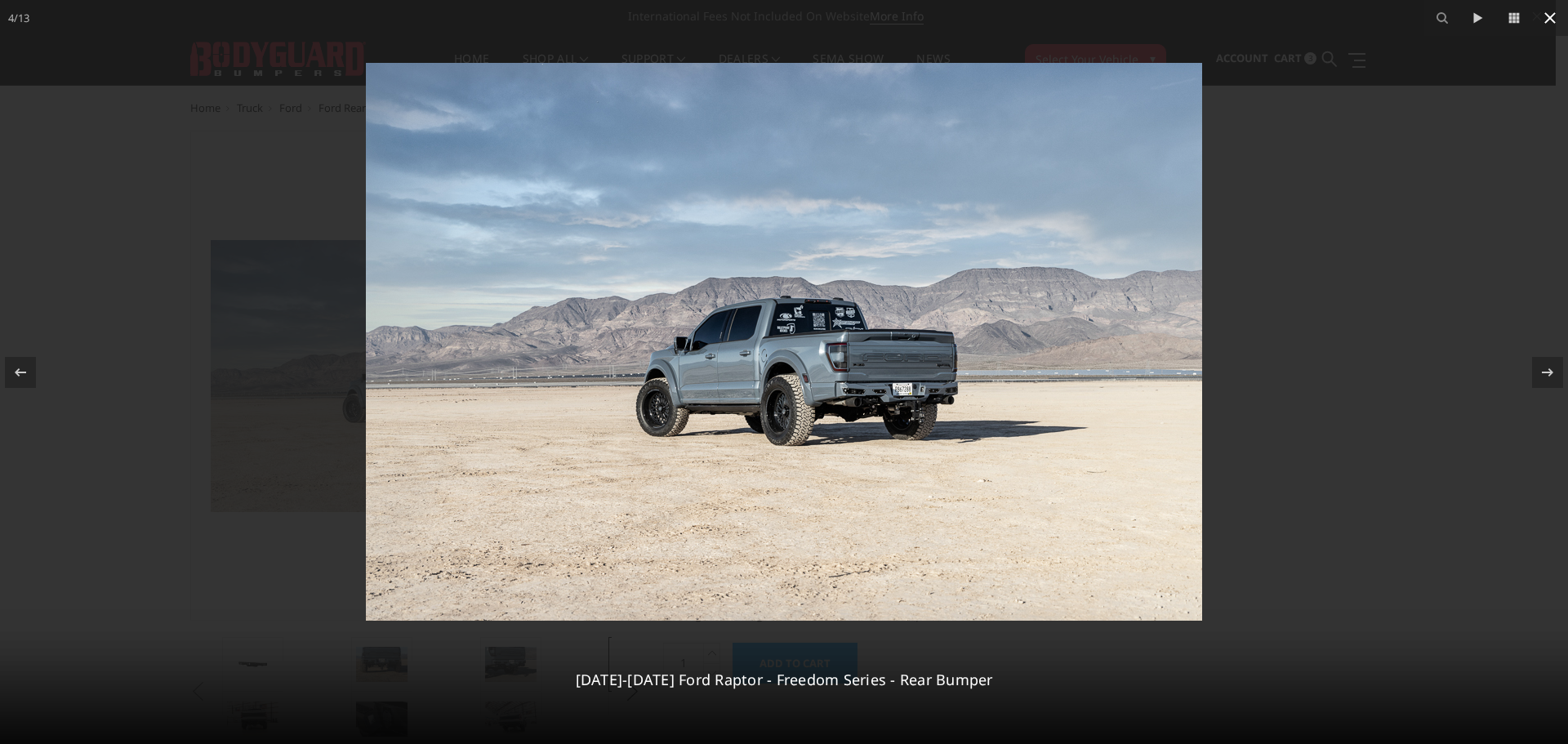
click at [1553, 19] on icon at bounding box center [1550, 18] width 20 height 20
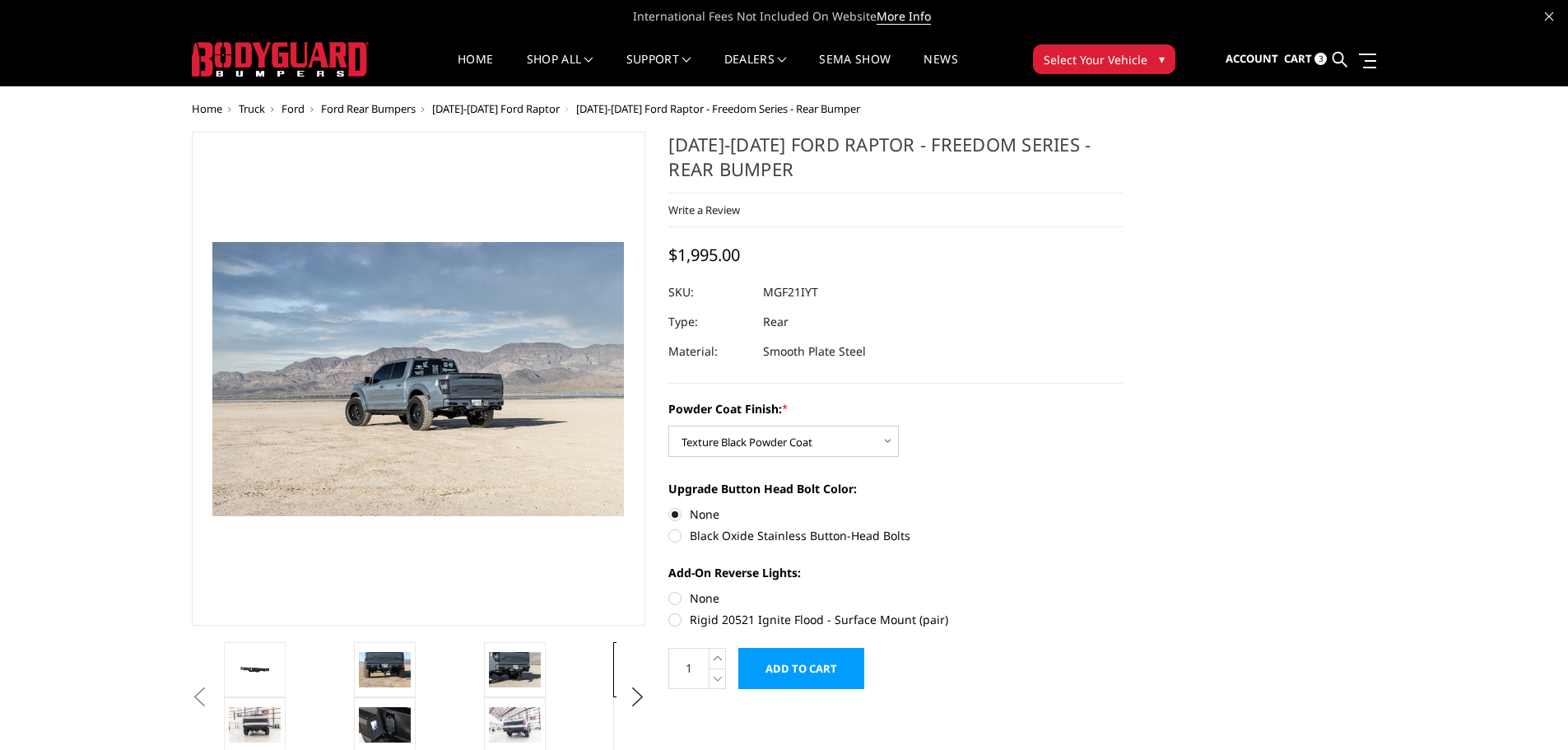
click at [676, 594] on label "None" at bounding box center [895, 598] width 454 height 17
click at [669, 590] on input "None" at bounding box center [668, 590] width 1 height 1
radio input "true"
click at [795, 672] on input "Add to Cart" at bounding box center [802, 669] width 126 height 41
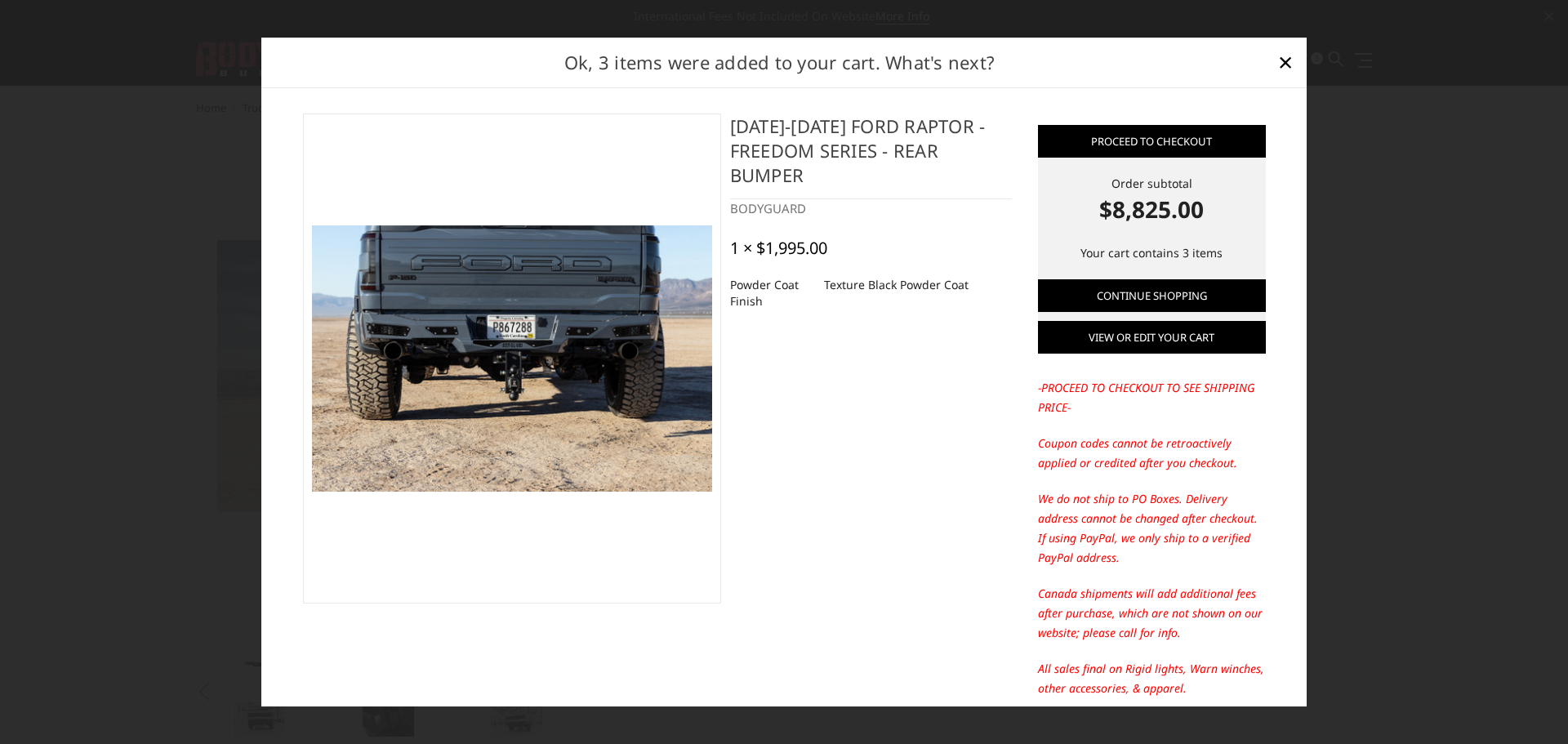
click at [1163, 345] on link "View or edit your cart" at bounding box center [1151, 337] width 228 height 33
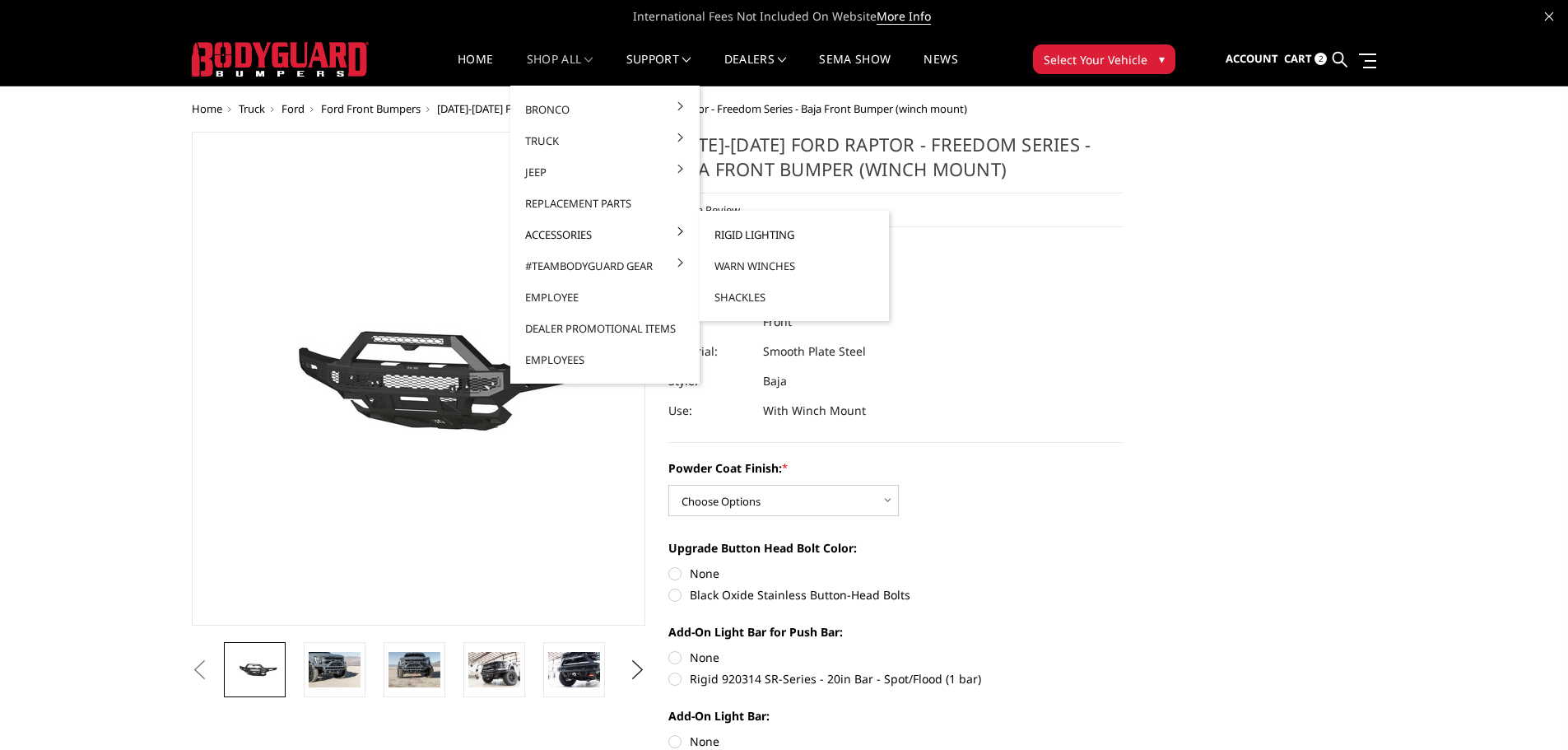
click at [732, 233] on link "Rigid Lighting" at bounding box center [793, 234] width 176 height 32
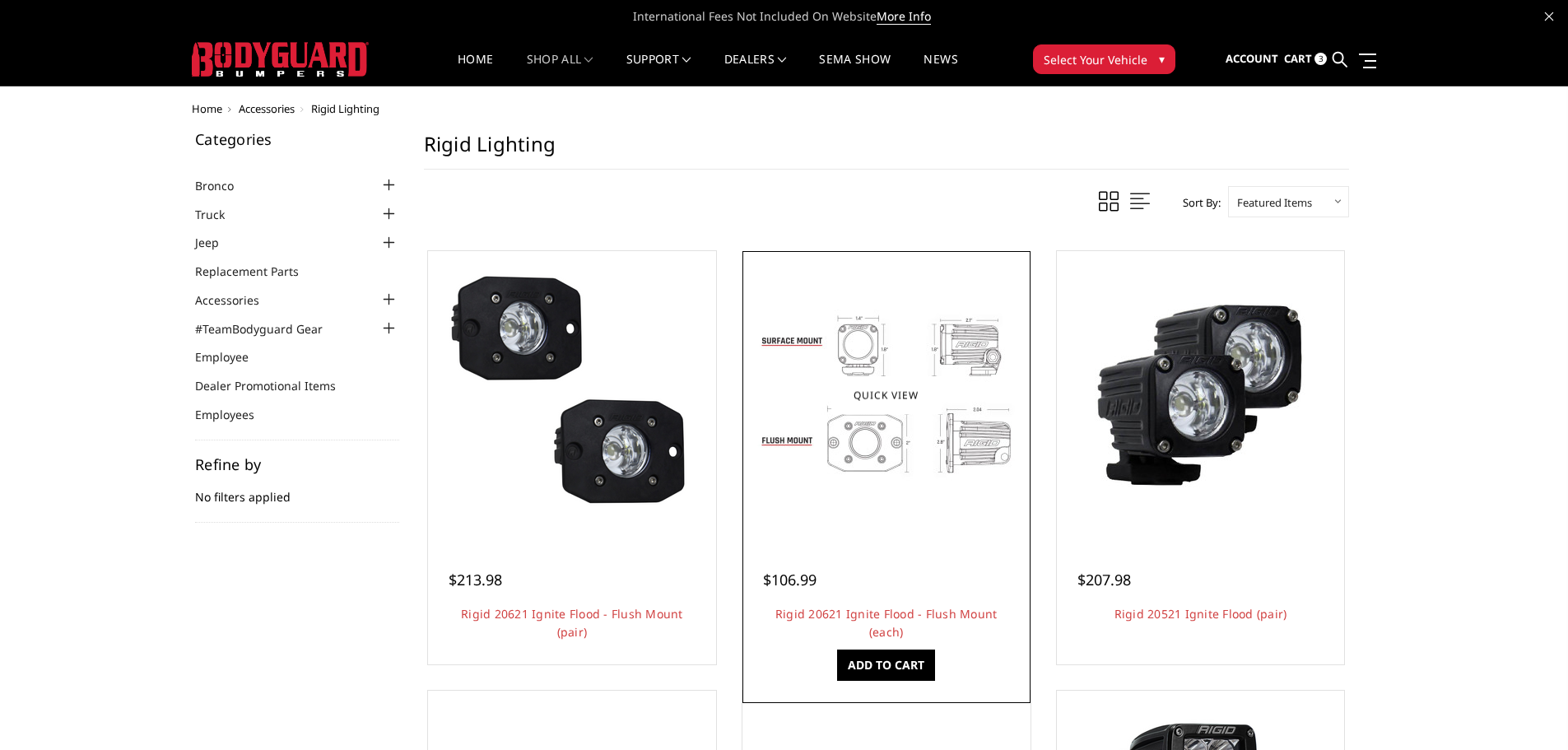
click at [868, 498] on img at bounding box center [886, 395] width 263 height 263
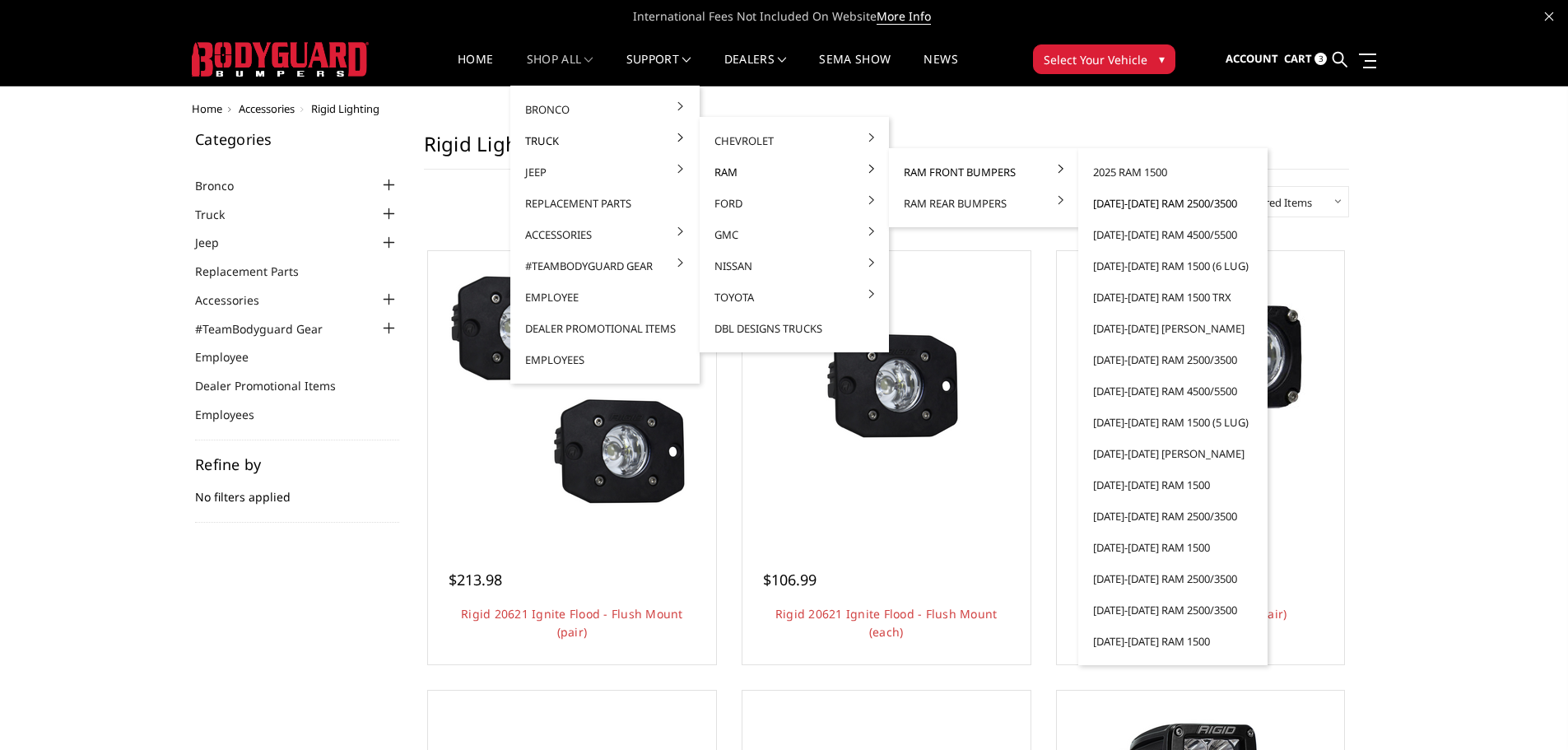
click at [1141, 208] on link "[DATE]-[DATE] Ram 2500/3500" at bounding box center [1172, 203] width 176 height 32
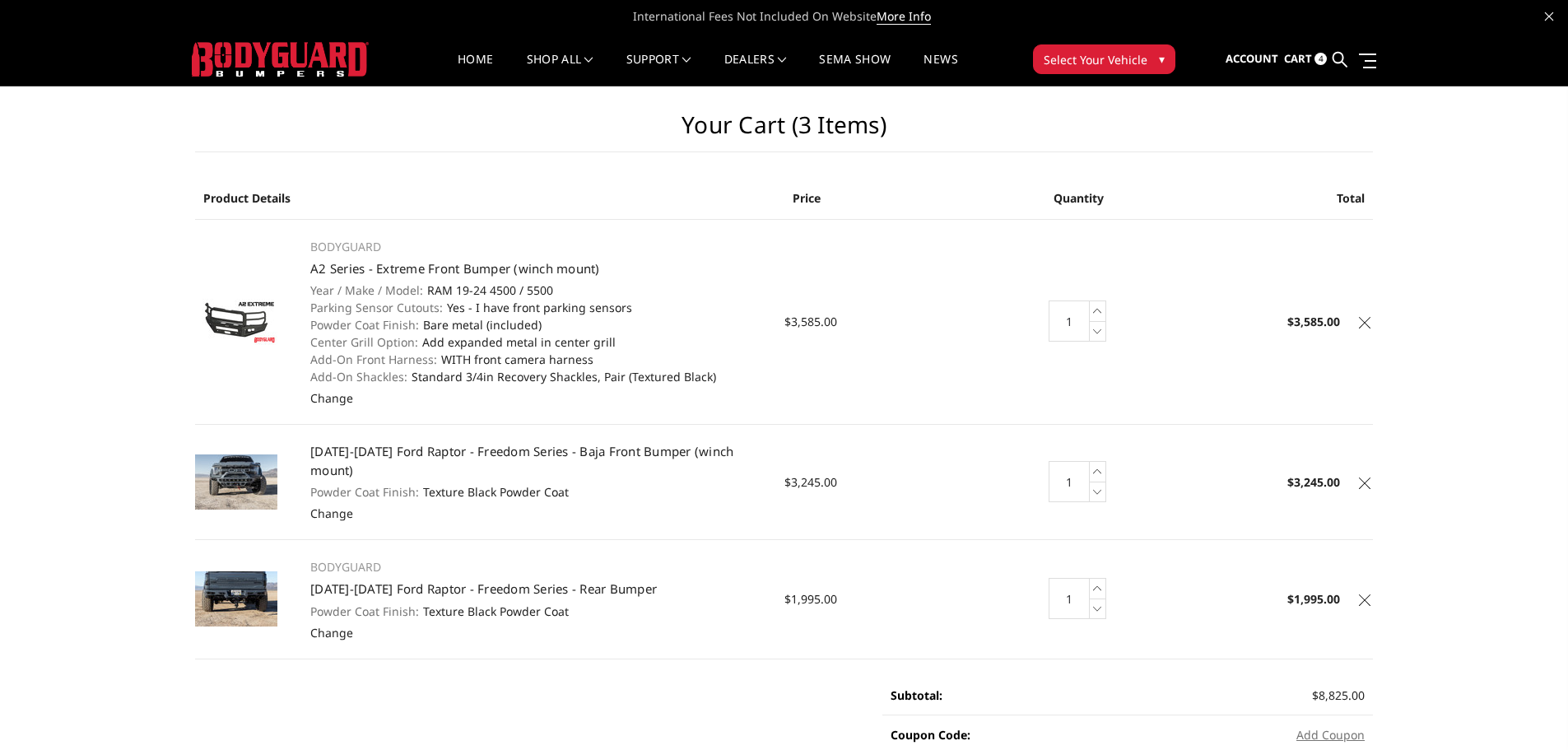
click at [1362, 323] on icon at bounding box center [1364, 322] width 12 height 12
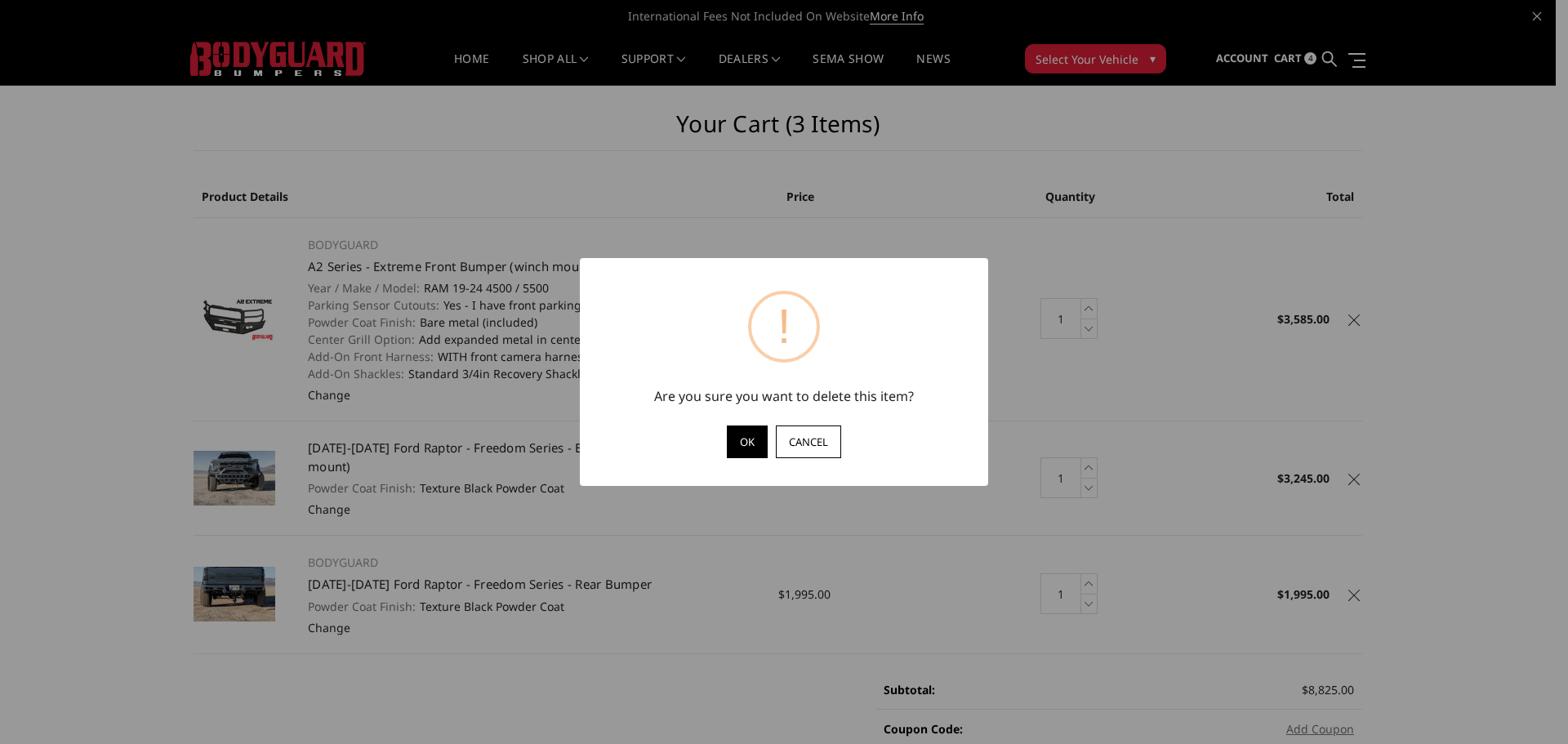
click at [746, 447] on button "OK" at bounding box center [748, 442] width 41 height 33
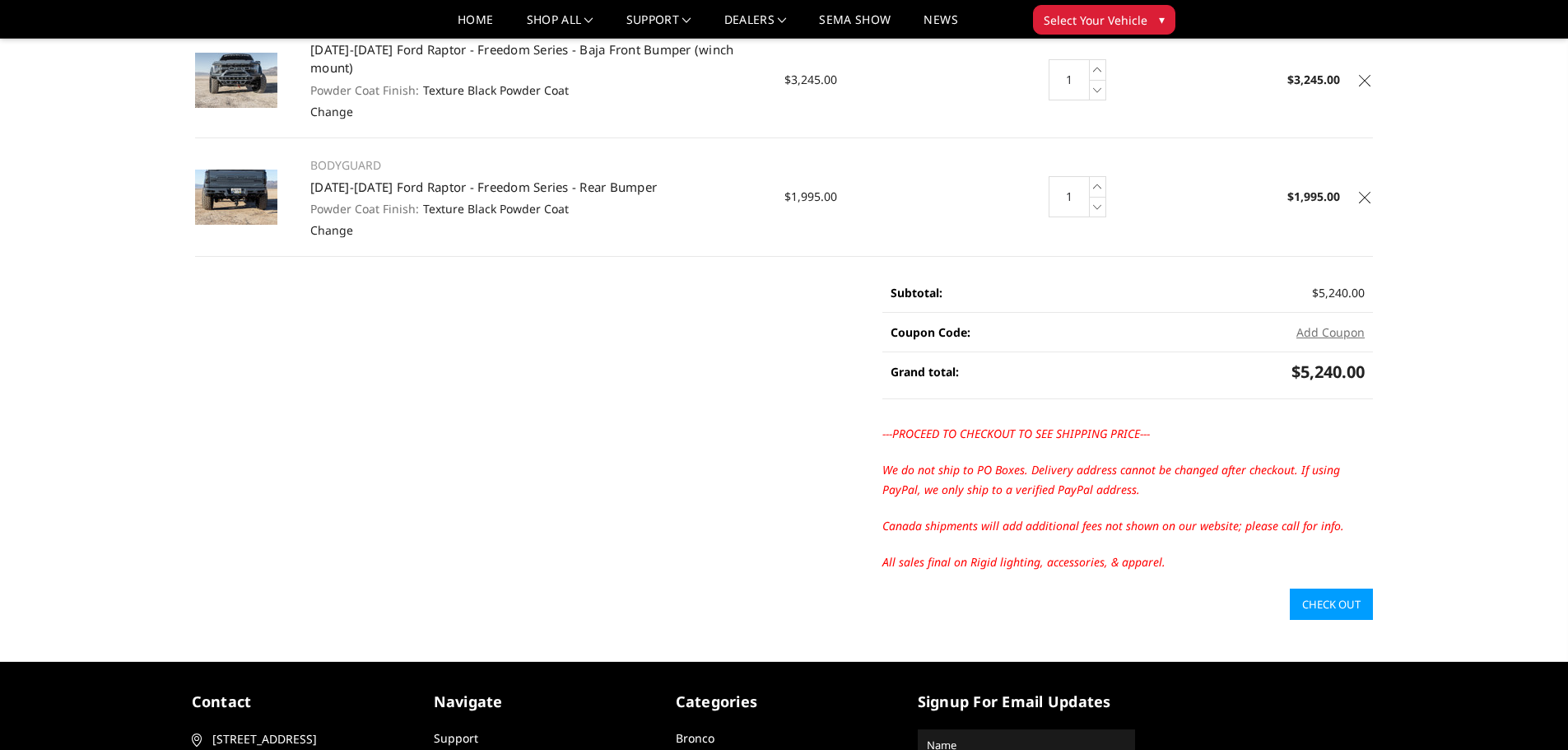
scroll to position [82, 0]
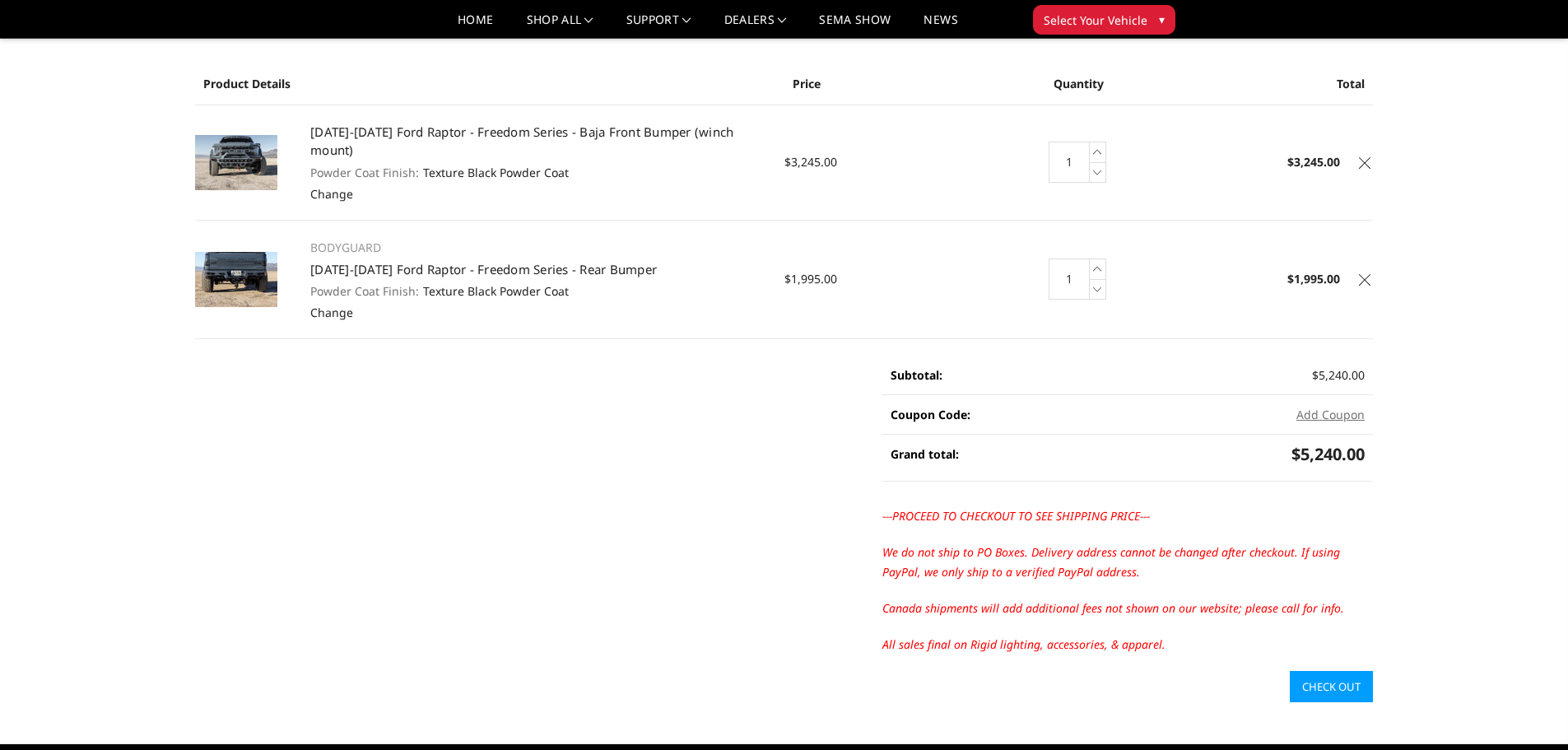
click at [1351, 671] on link "Check out" at bounding box center [1332, 686] width 83 height 32
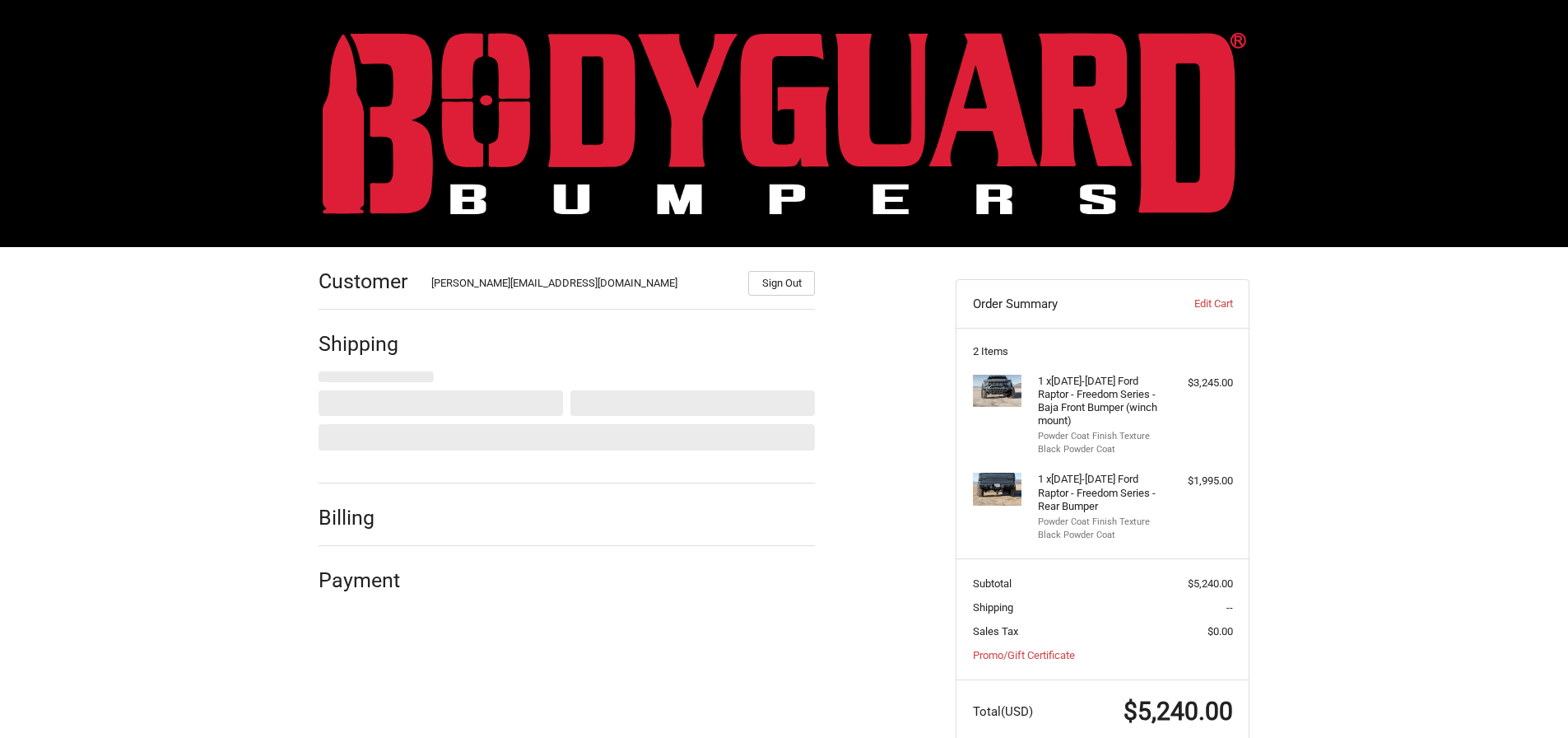
select select "US"
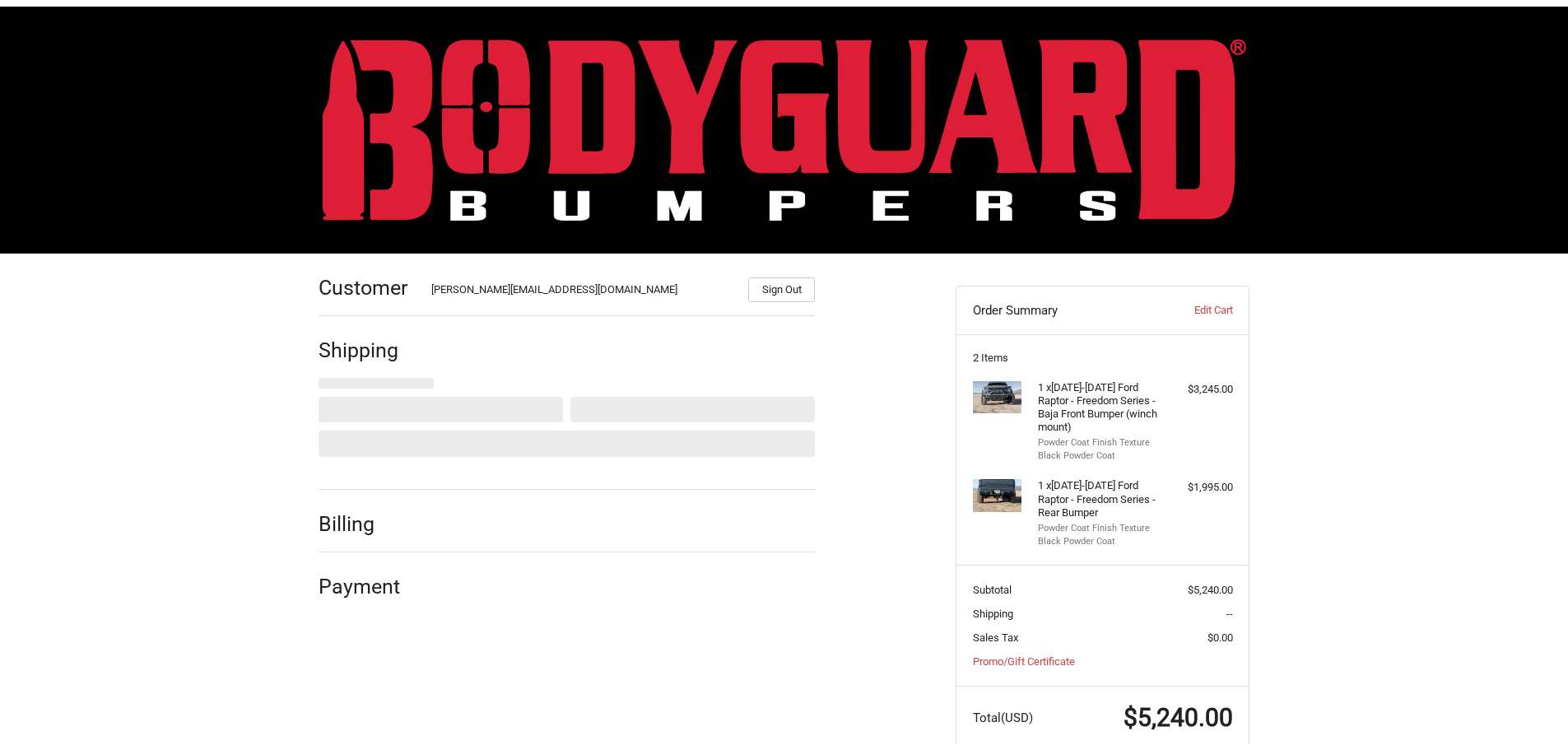
scroll to position [37, 0]
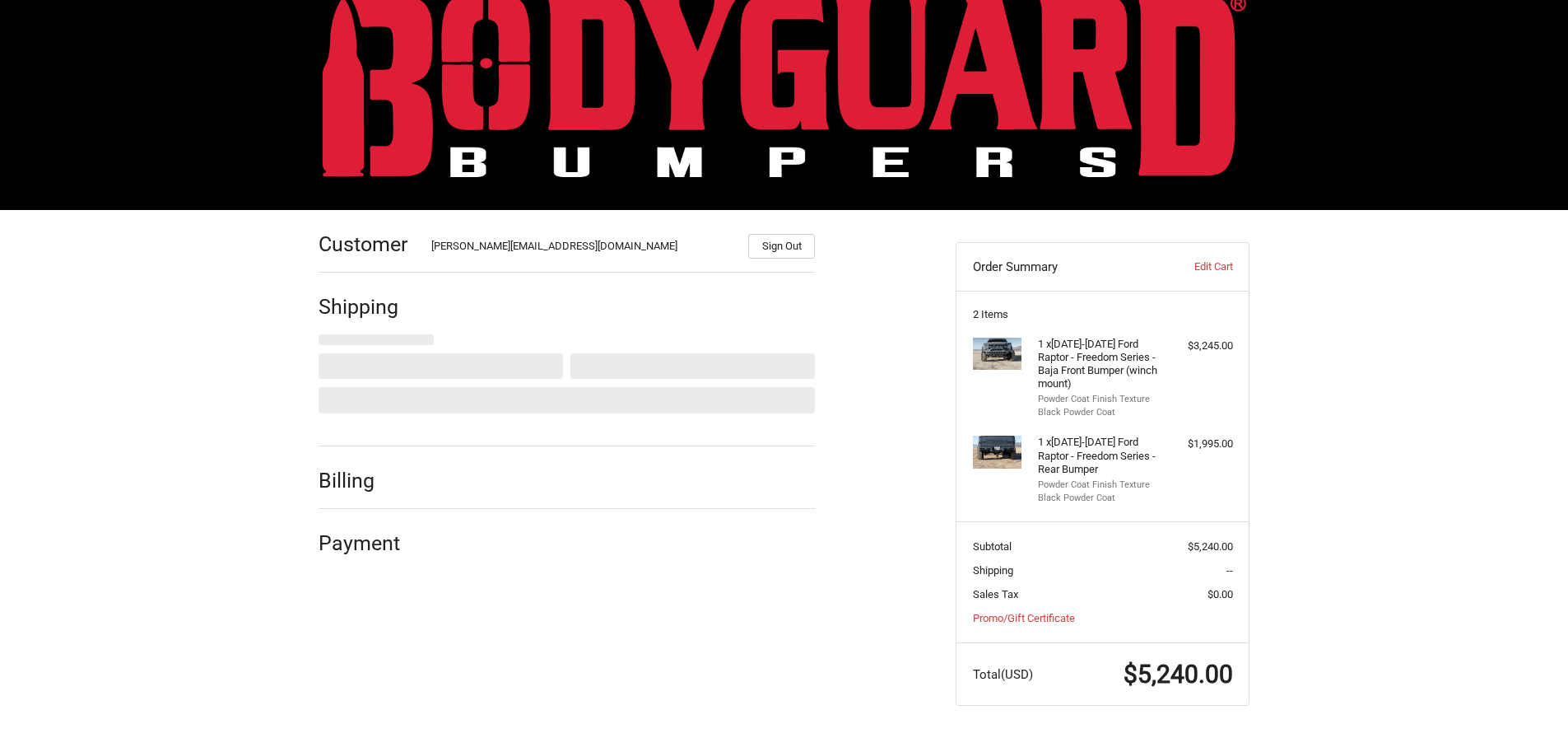
select select "AK"
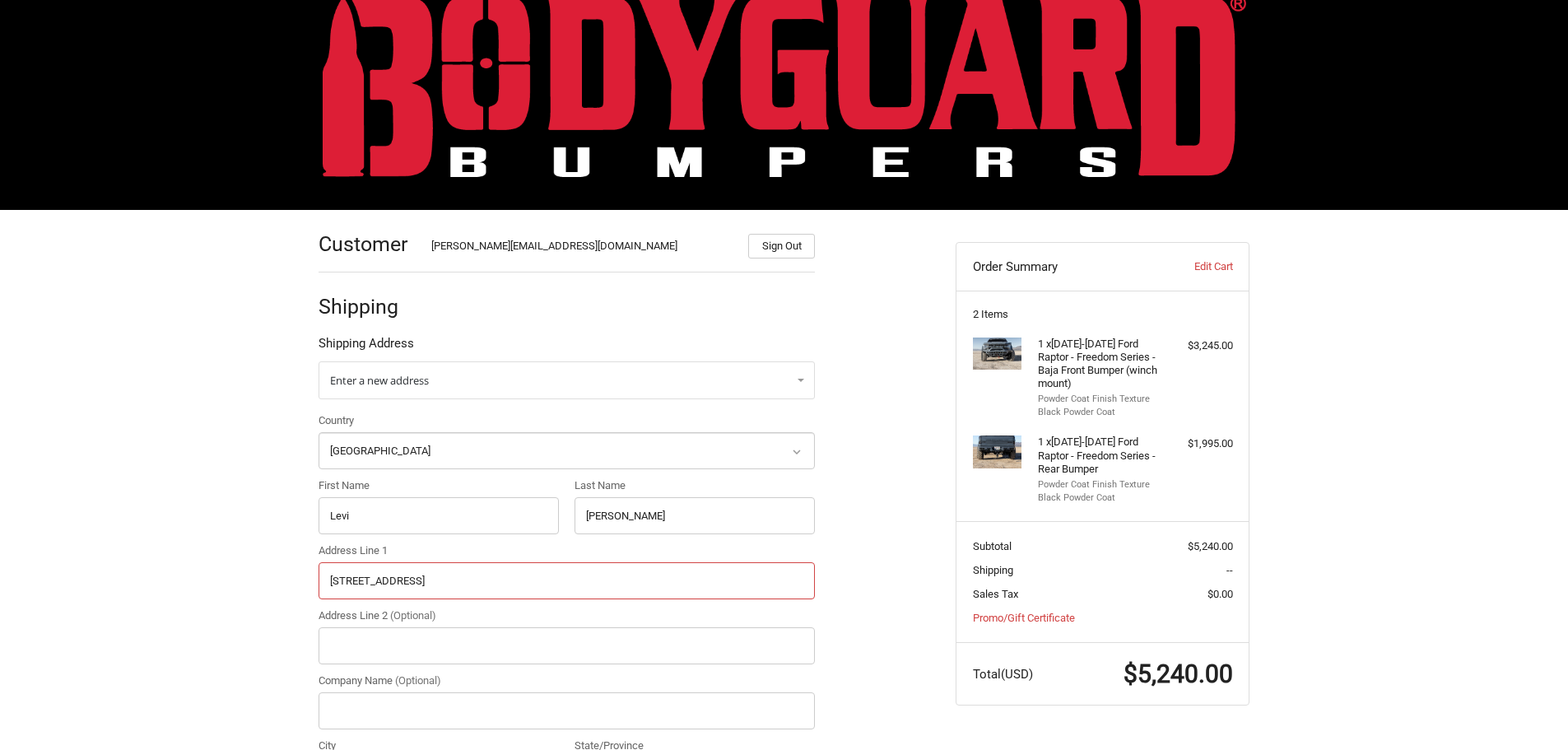
drag, startPoint x: 445, startPoint y: 587, endPoint x: 426, endPoint y: 583, distance: 19.4
click at [426, 583] on input "[STREET_ADDRESS]" at bounding box center [566, 581] width 497 height 37
drag, startPoint x: 387, startPoint y: 506, endPoint x: 251, endPoint y: 508, distance: 136.0
click at [373, 521] on input "First Name" at bounding box center [438, 515] width 241 height 37
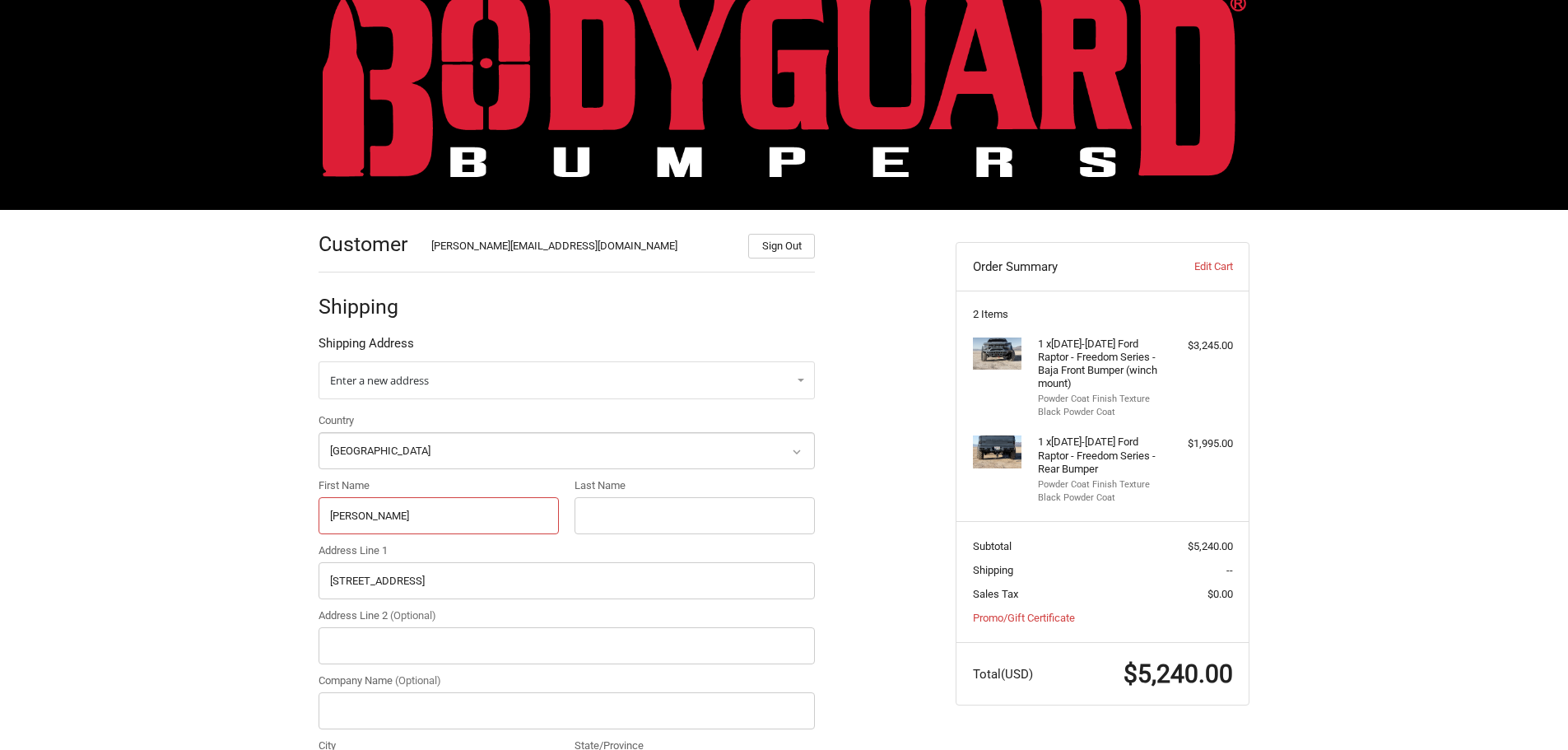
type input "[PERSON_NAME]"
type input "{"
type input "[PERSON_NAME]"
click at [389, 584] on input "Address Line 1" at bounding box center [566, 581] width 497 height 37
type input "3506 Turner Ave"
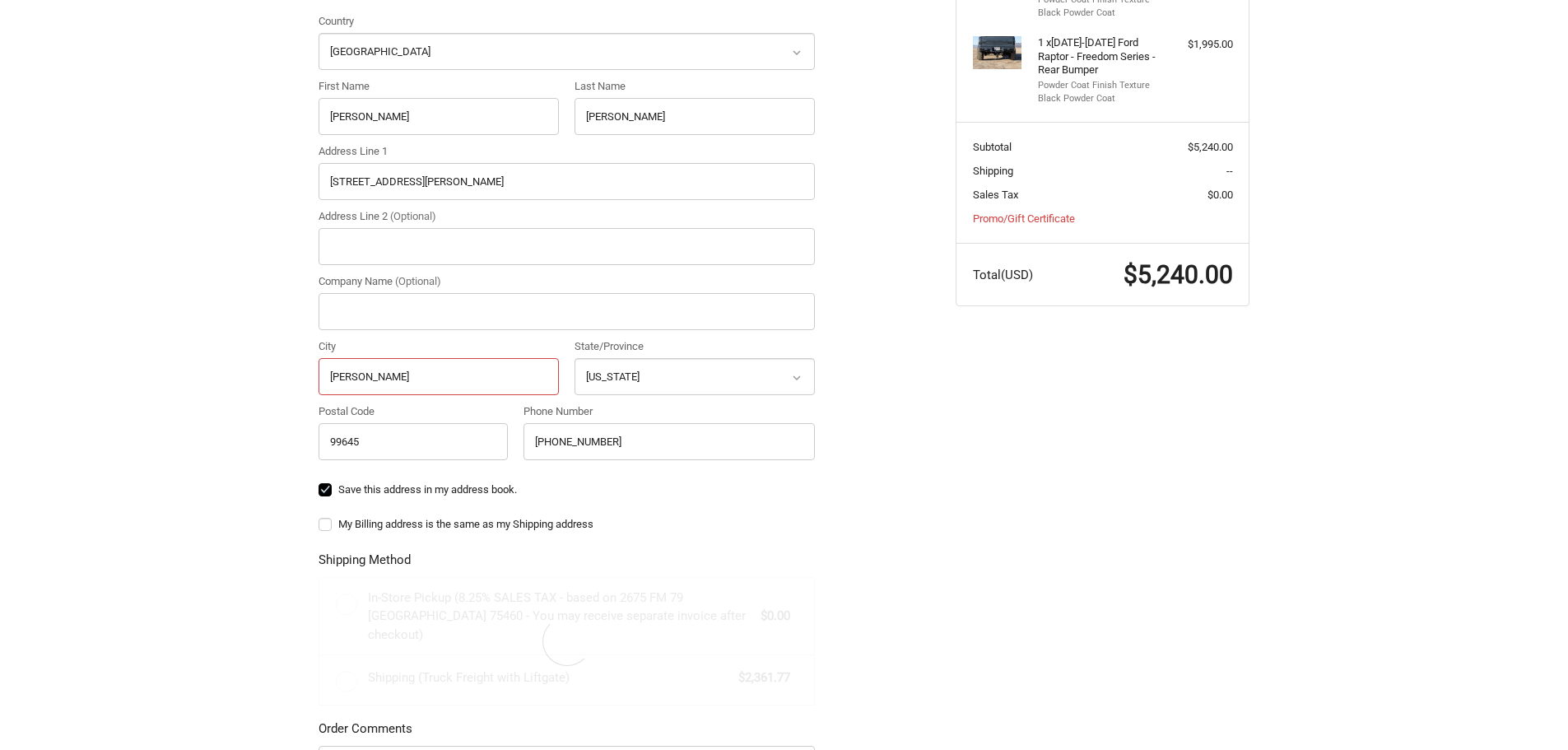
scroll to position [438, 0]
type input "Lubbock"
select select "TX"
type input "79407"
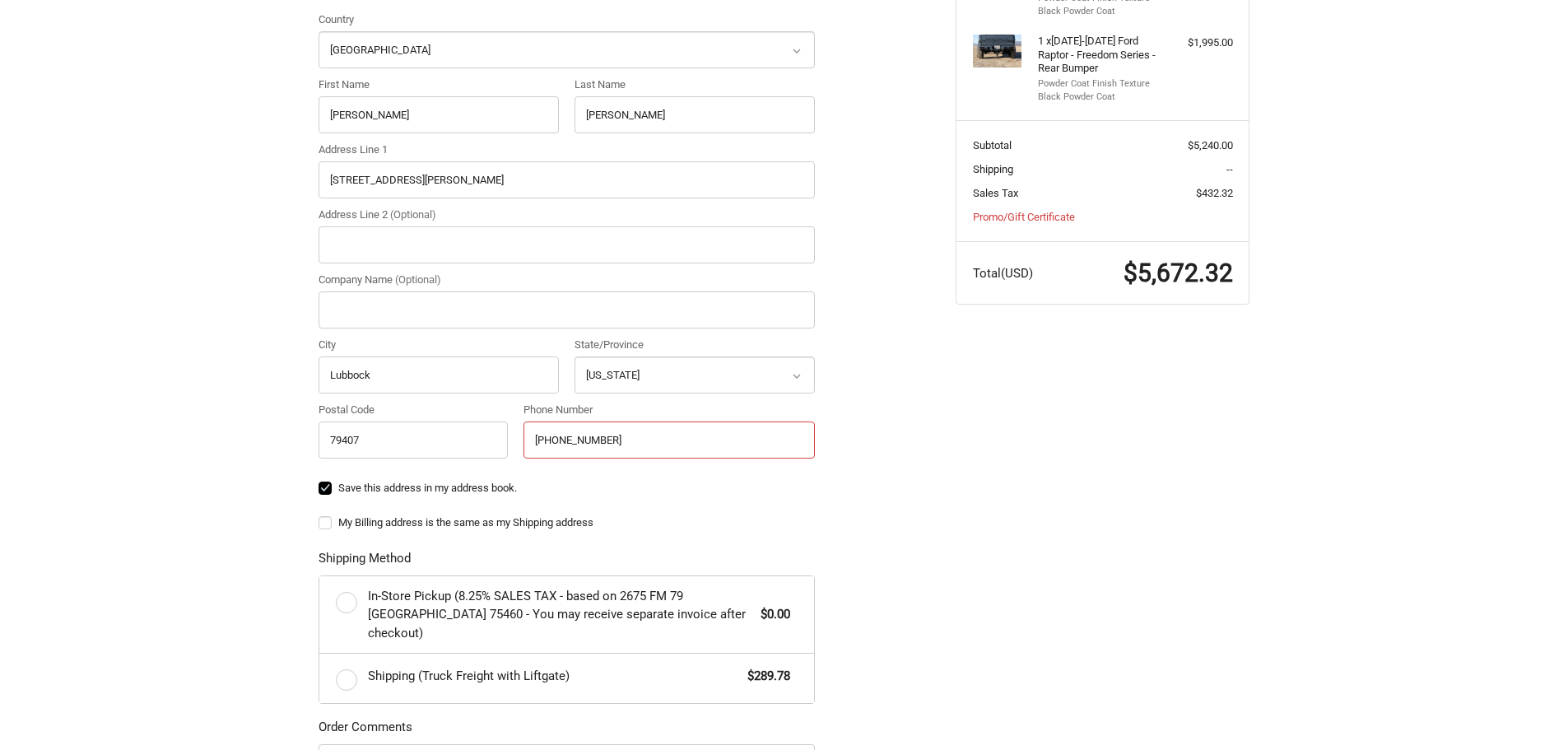
type input "806-317-8708"
click at [914, 506] on div "Customer CORY@BODYGUARDBUMPERS.COM Sign Out Shipping Shipping Address Enter a n…" at bounding box center [625, 397] width 637 height 1175
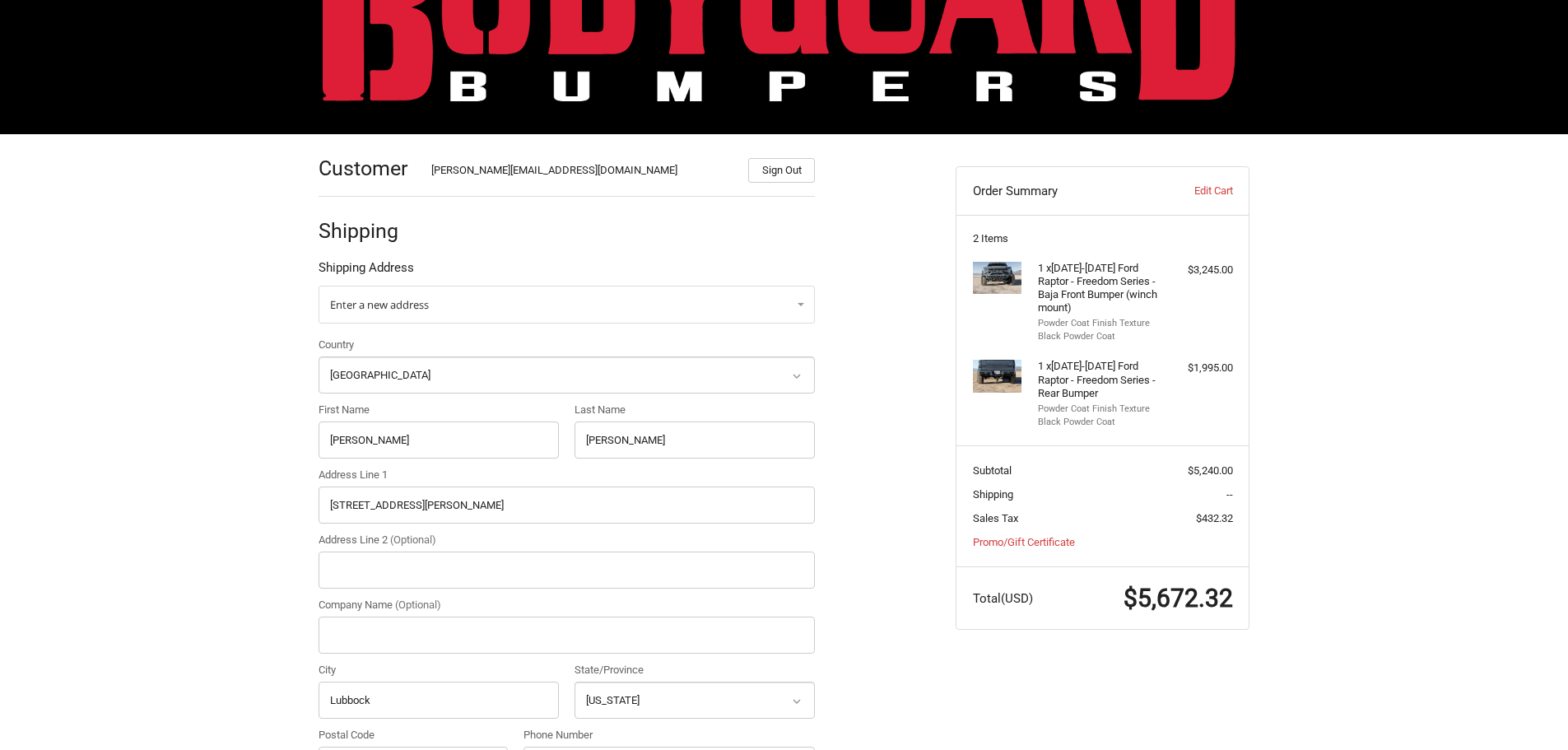
scroll to position [329, 0]
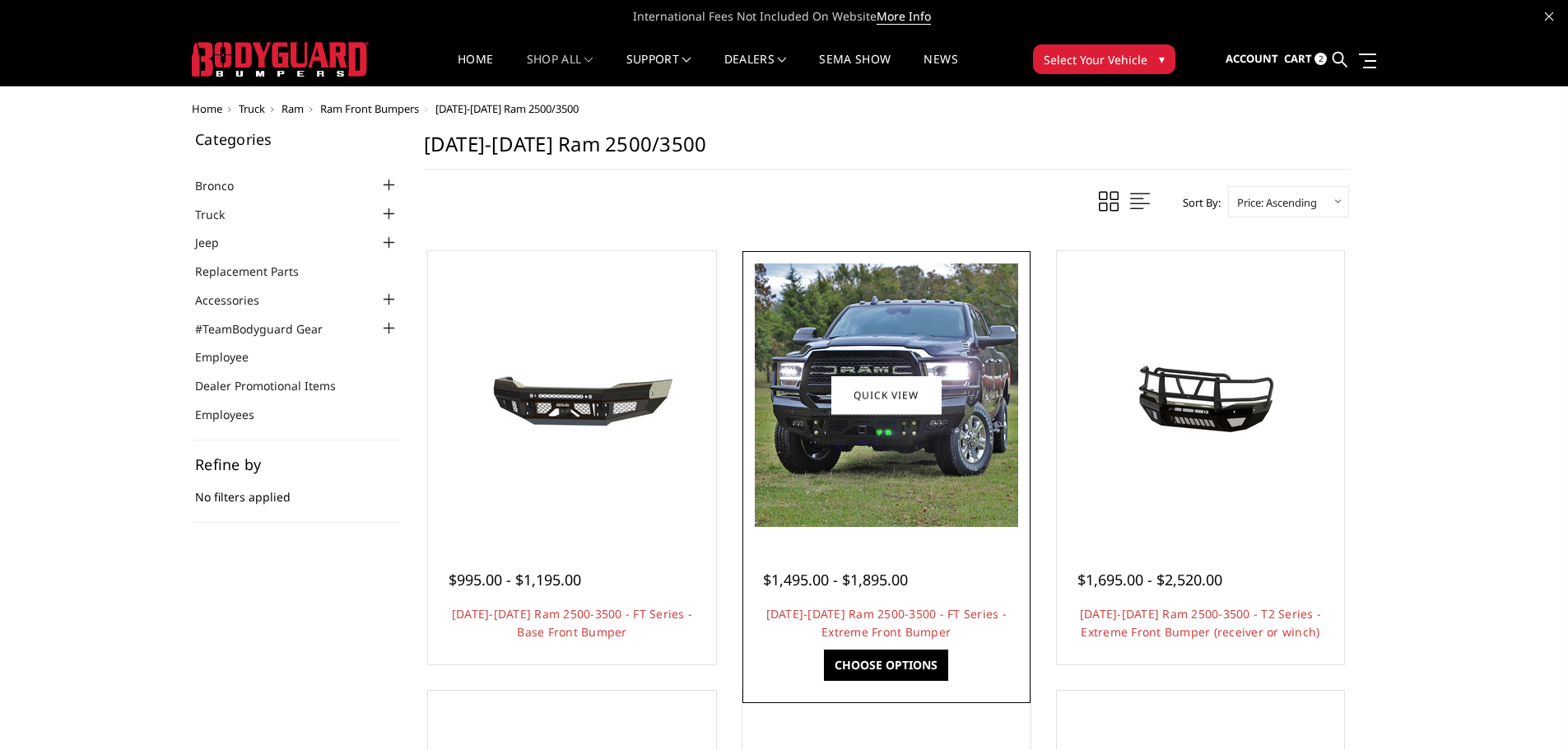
click at [907, 478] on img at bounding box center [886, 395] width 263 height 263
